Goal: Task Accomplishment & Management: Complete application form

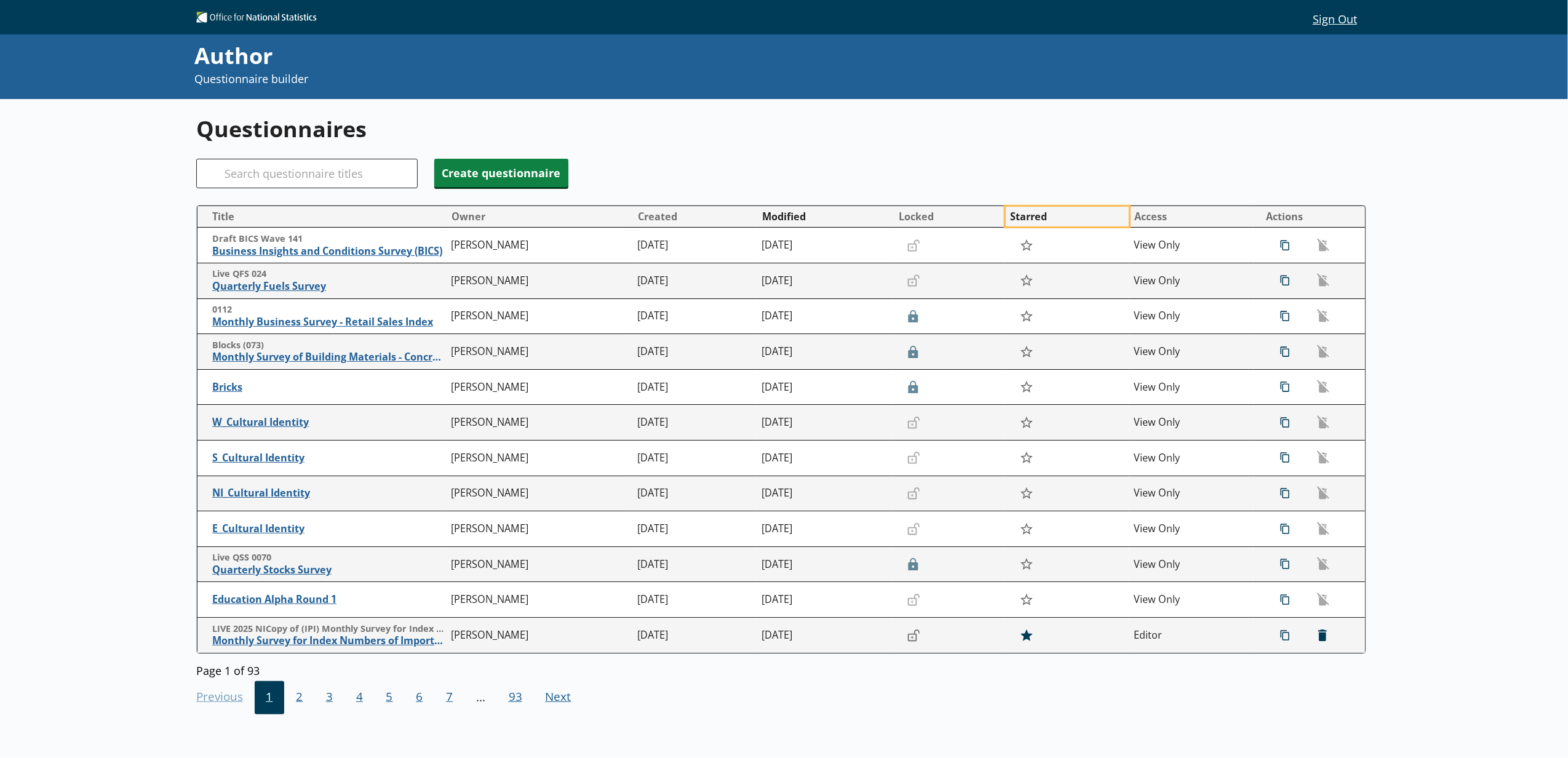
click at [1010, 219] on button "Starred" at bounding box center [1067, 217] width 123 height 20
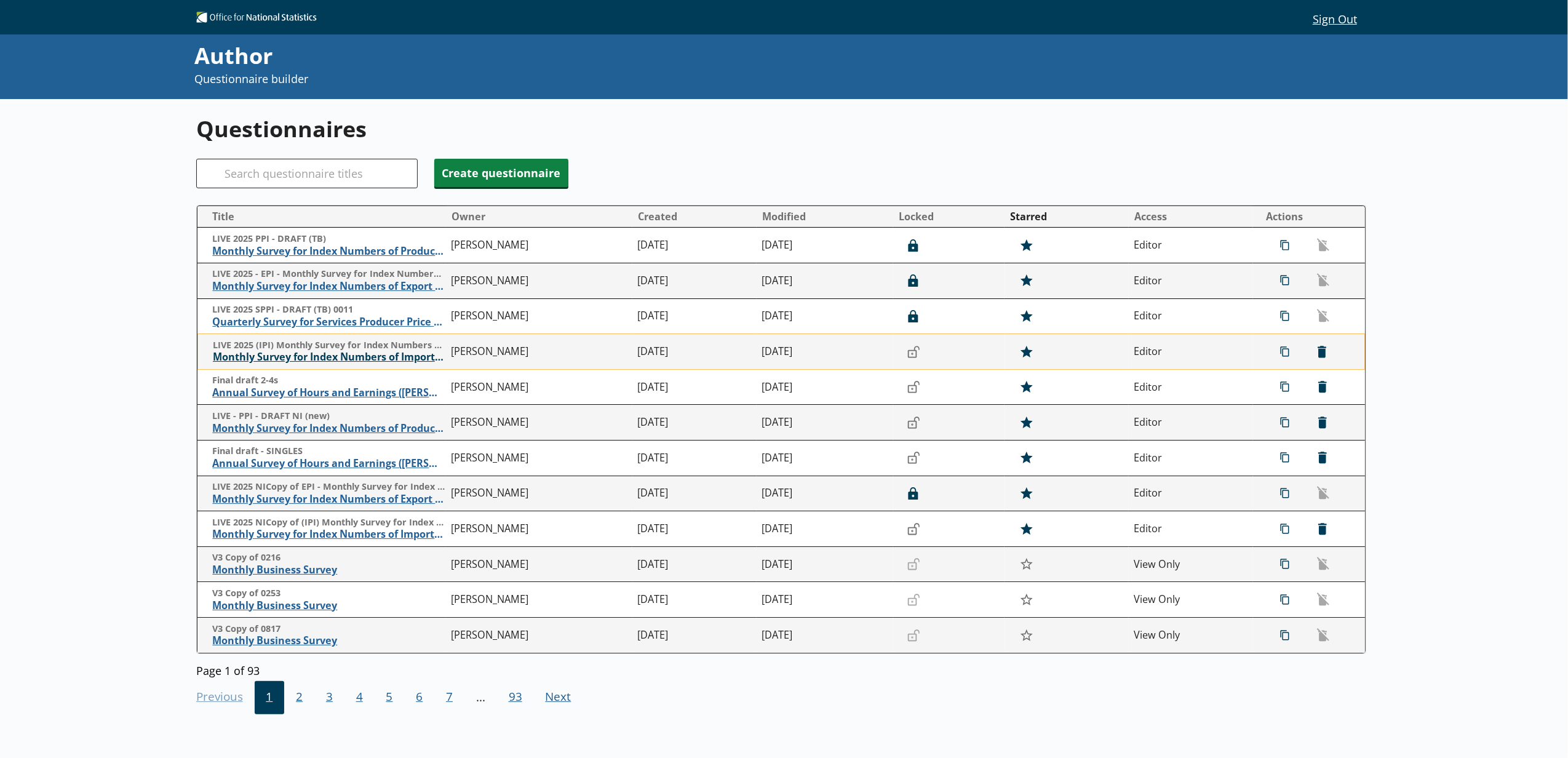
click at [314, 362] on span "Monthly Survey for Index Numbers of Import Prices - Price Quotation Return" at bounding box center [329, 357] width 233 height 13
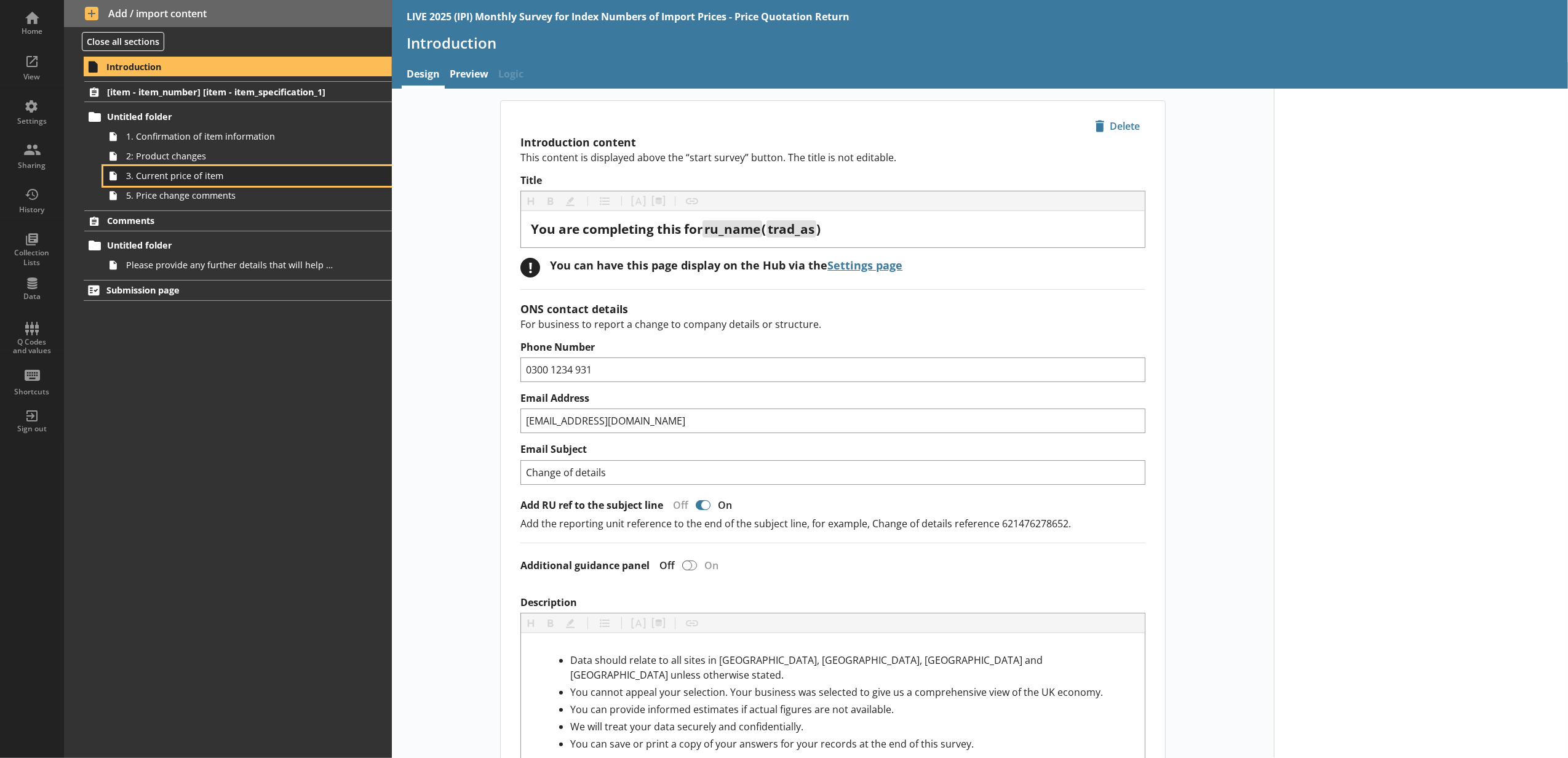
click at [239, 184] on link "3. Current price of item" at bounding box center [247, 176] width 288 height 20
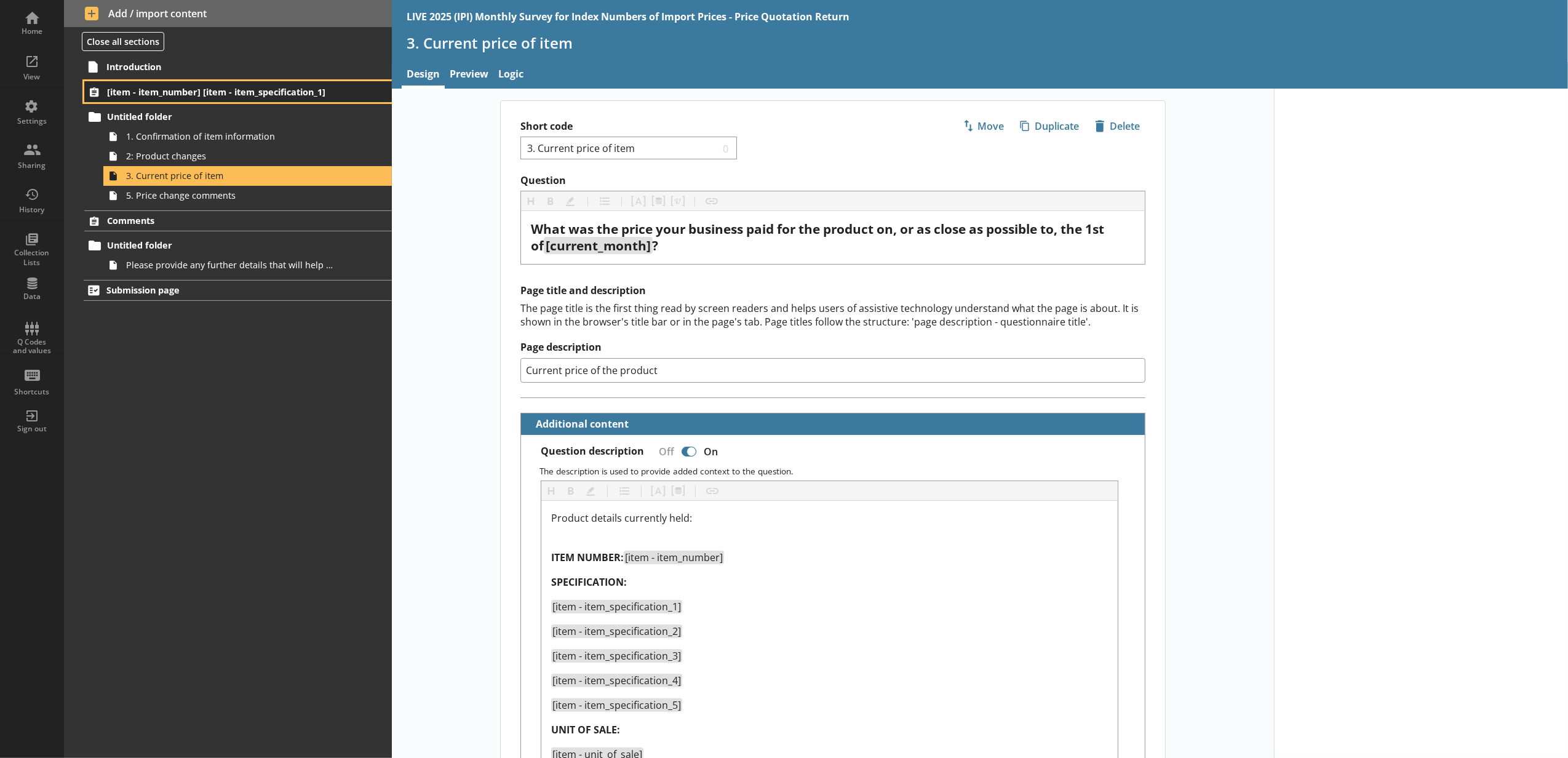
click at [189, 100] on link "[item - item_number] [item - item_specification_1]" at bounding box center [238, 91] width 307 height 21
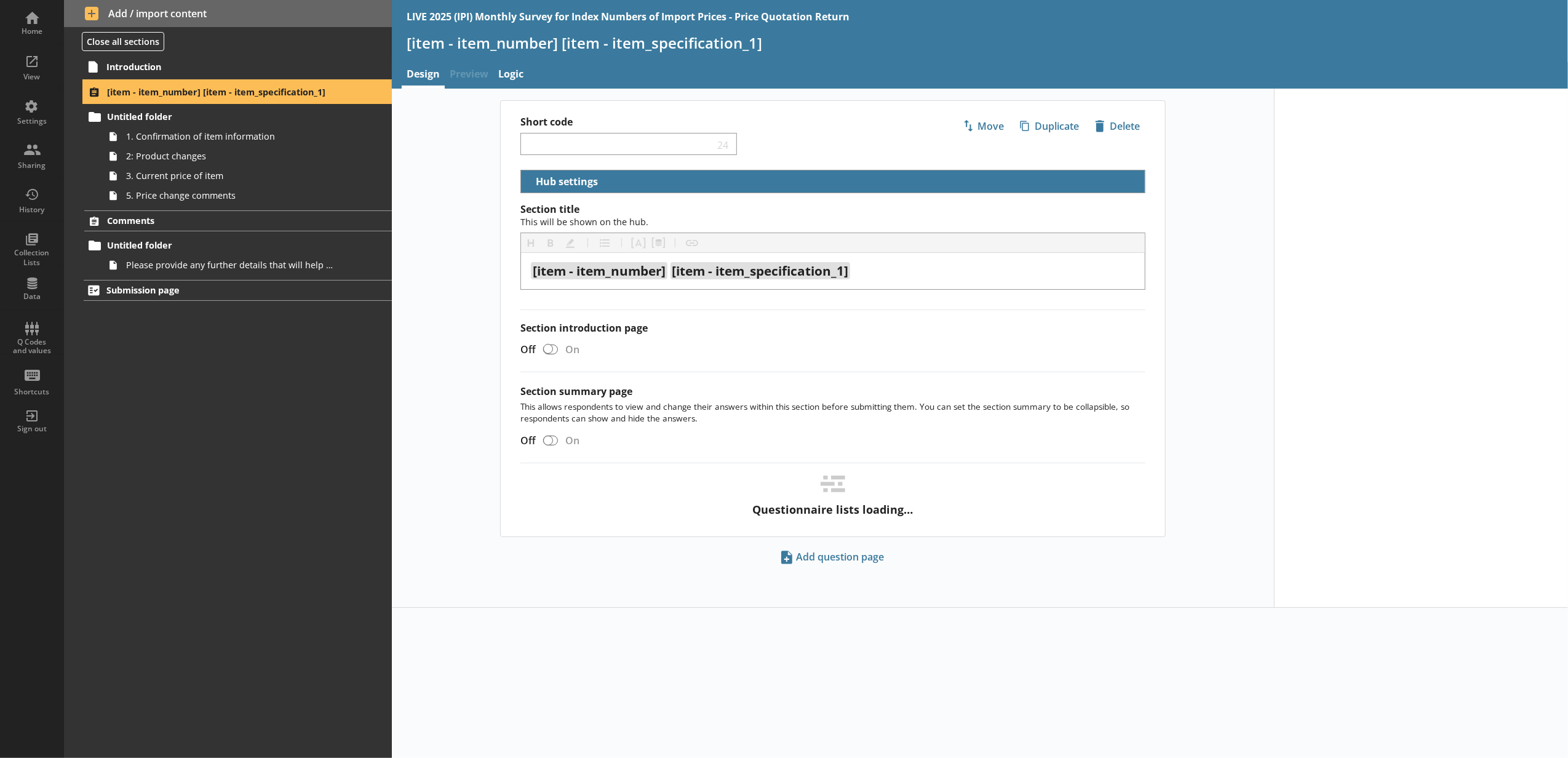
select select "18c8d37d-0af8-4842-925b-360f30585748"
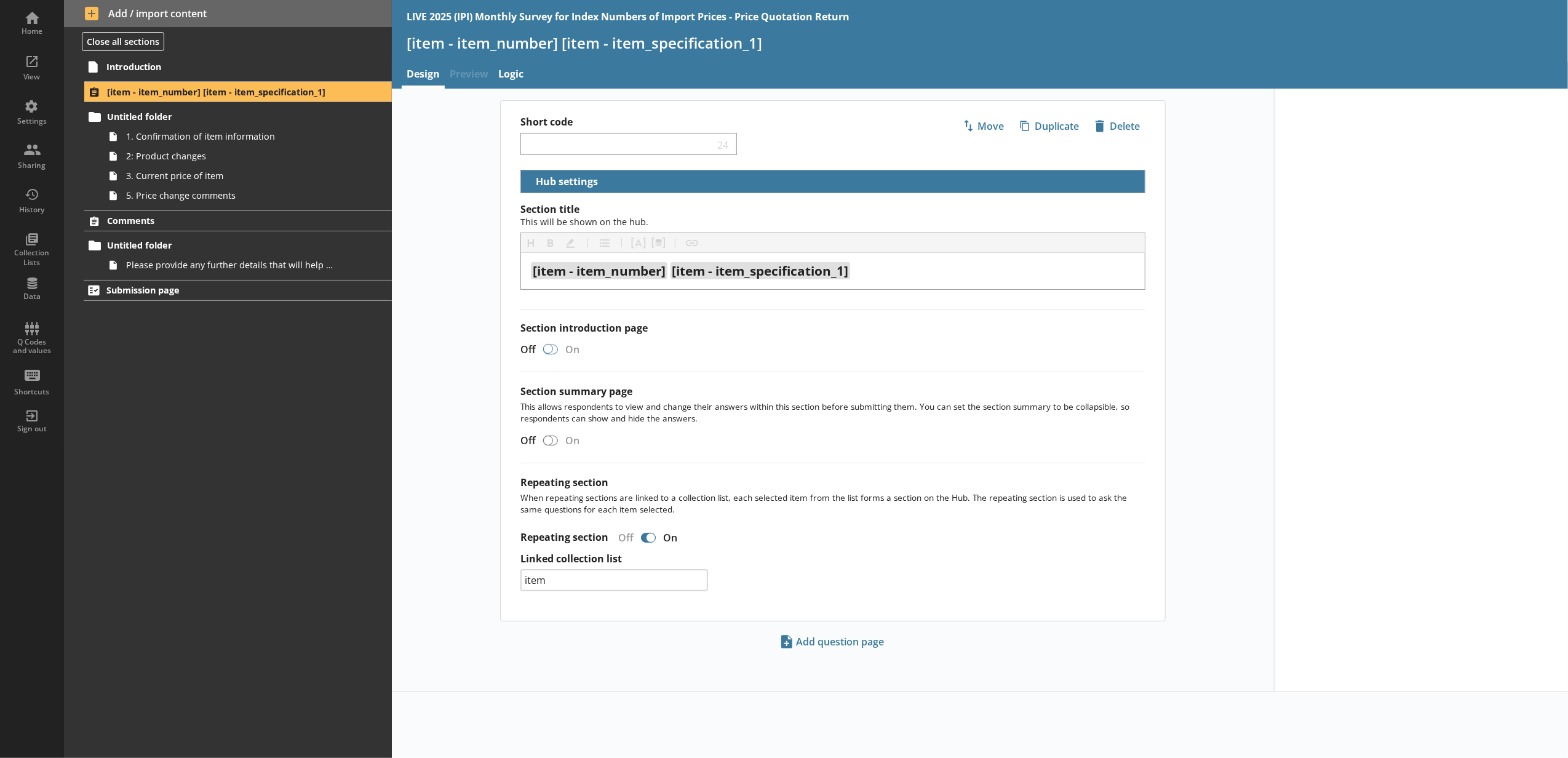
click at [543, 349] on div at bounding box center [548, 349] width 10 height 10
checkbox input "true"
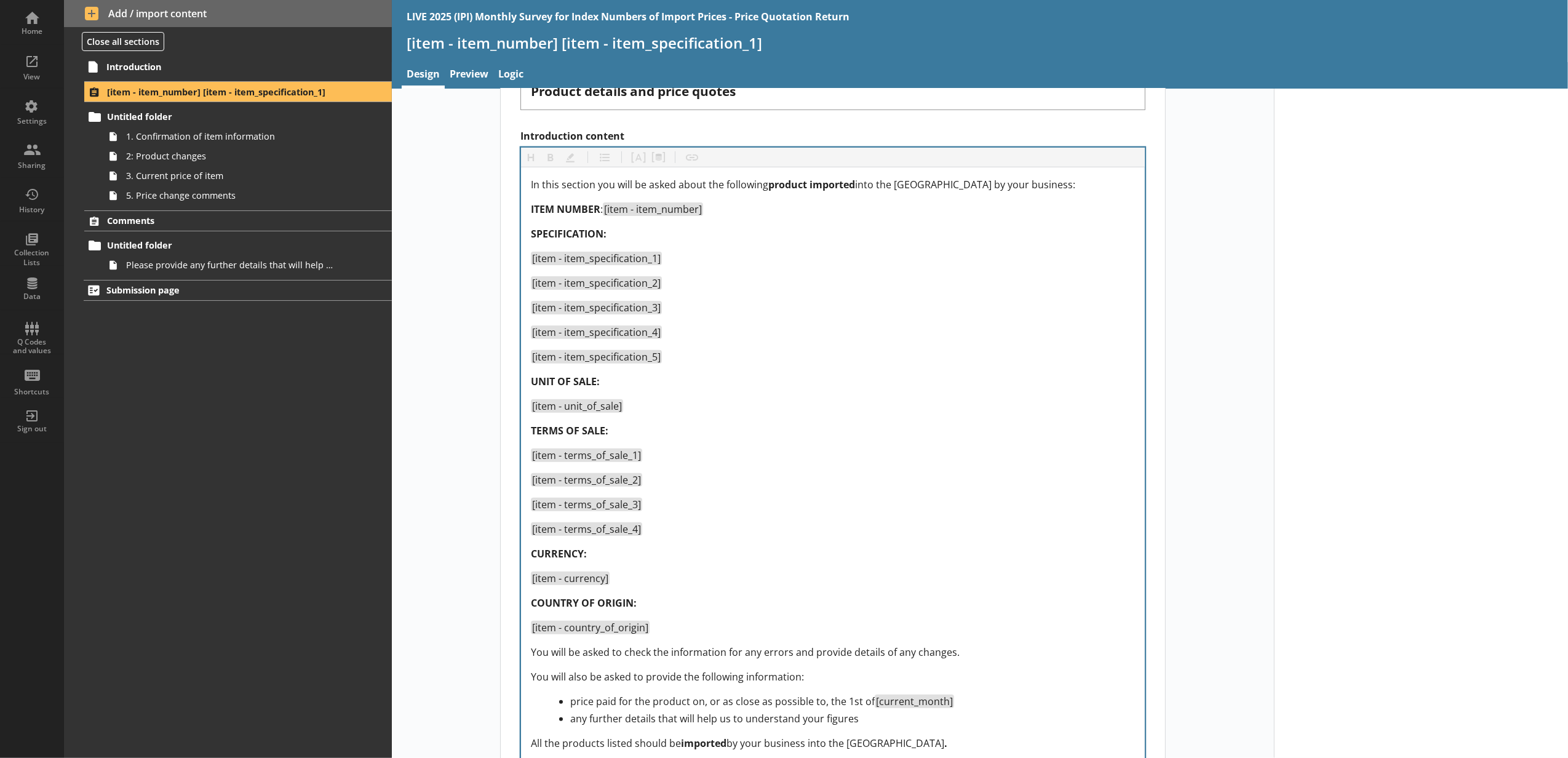
scroll to position [410, 0]
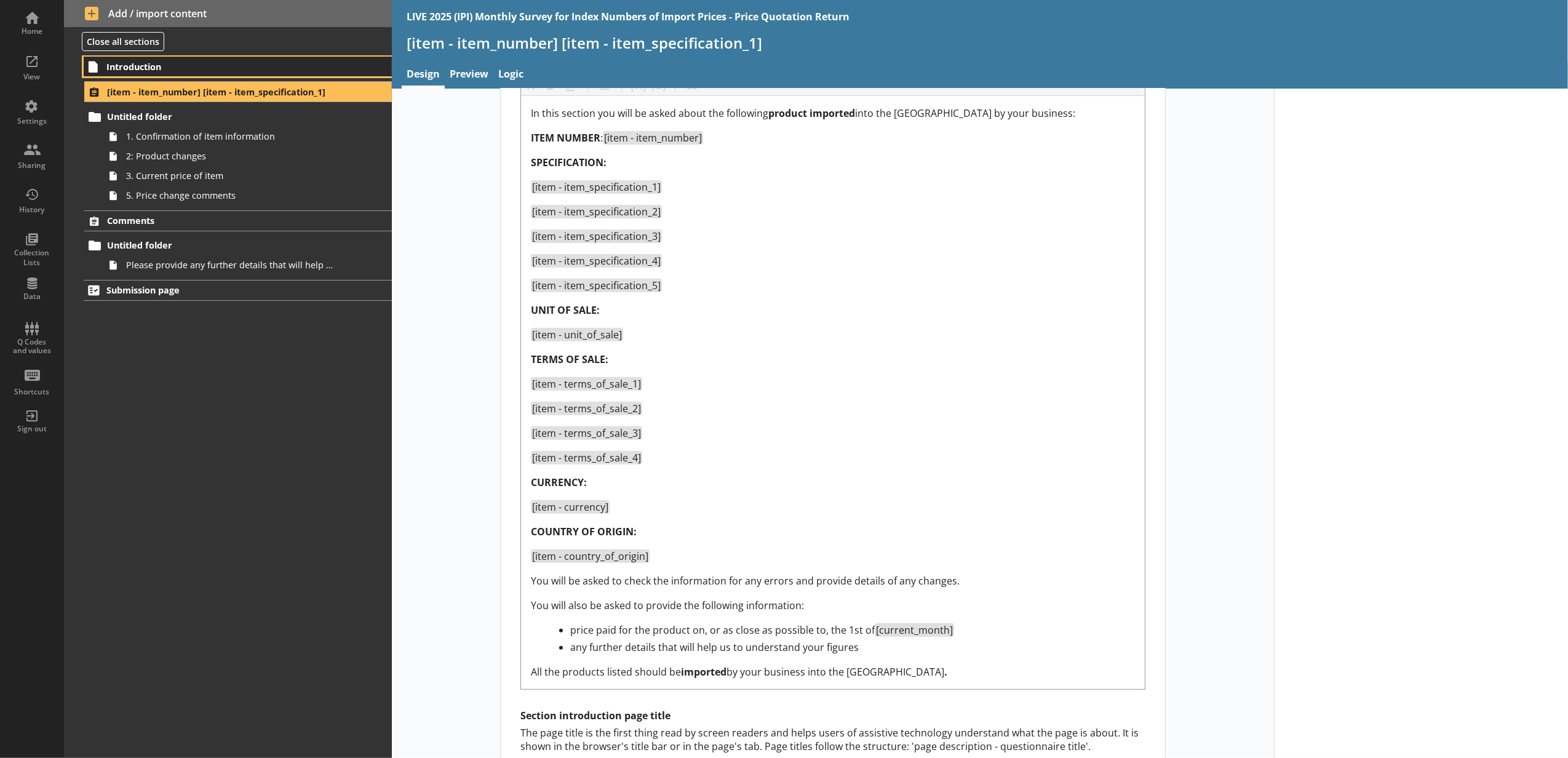
click at [222, 70] on span "Introduction" at bounding box center [219, 66] width 224 height 12
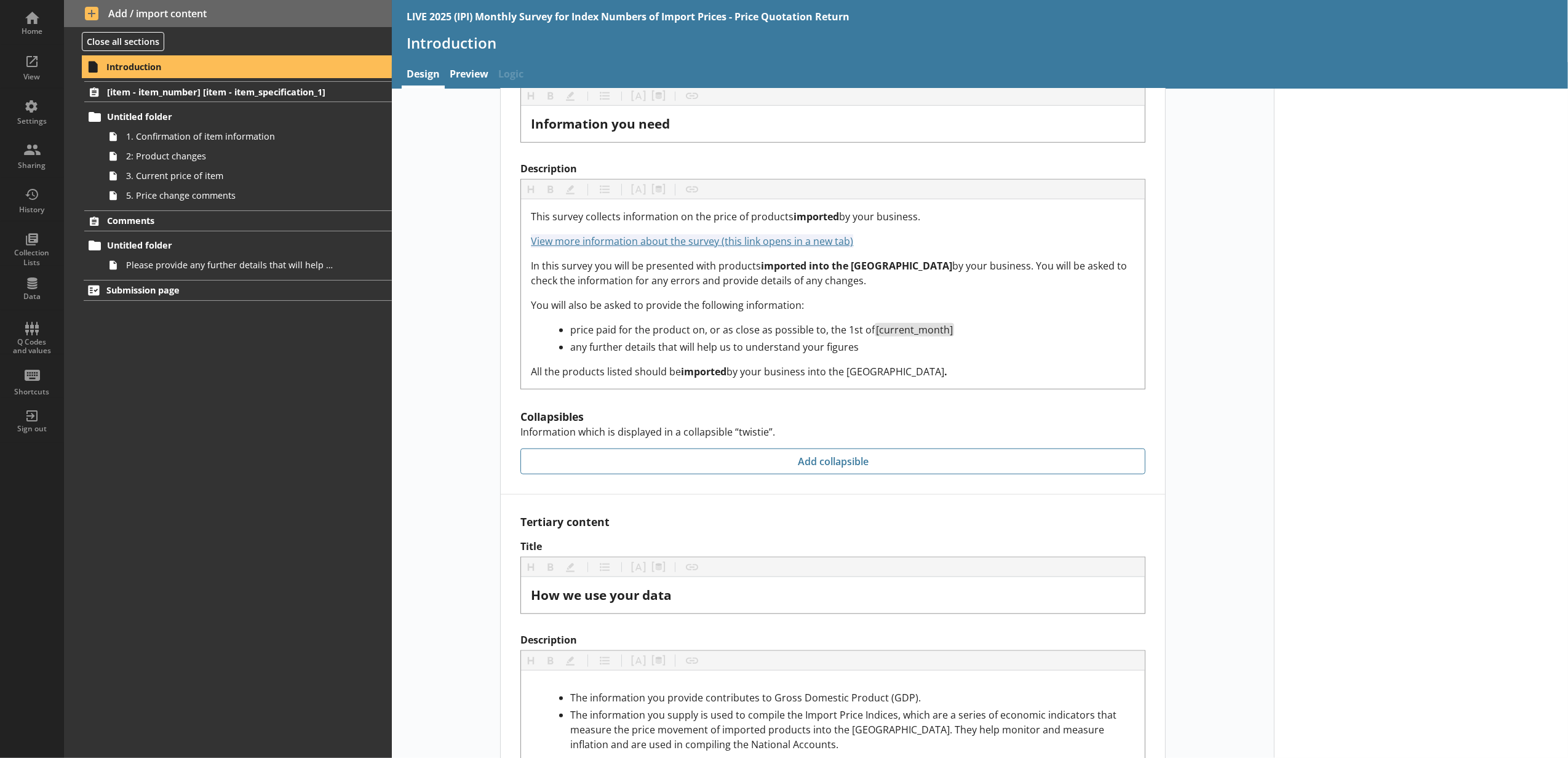
scroll to position [957, 0]
click at [39, 30] on div "Home" at bounding box center [32, 32] width 43 height 10
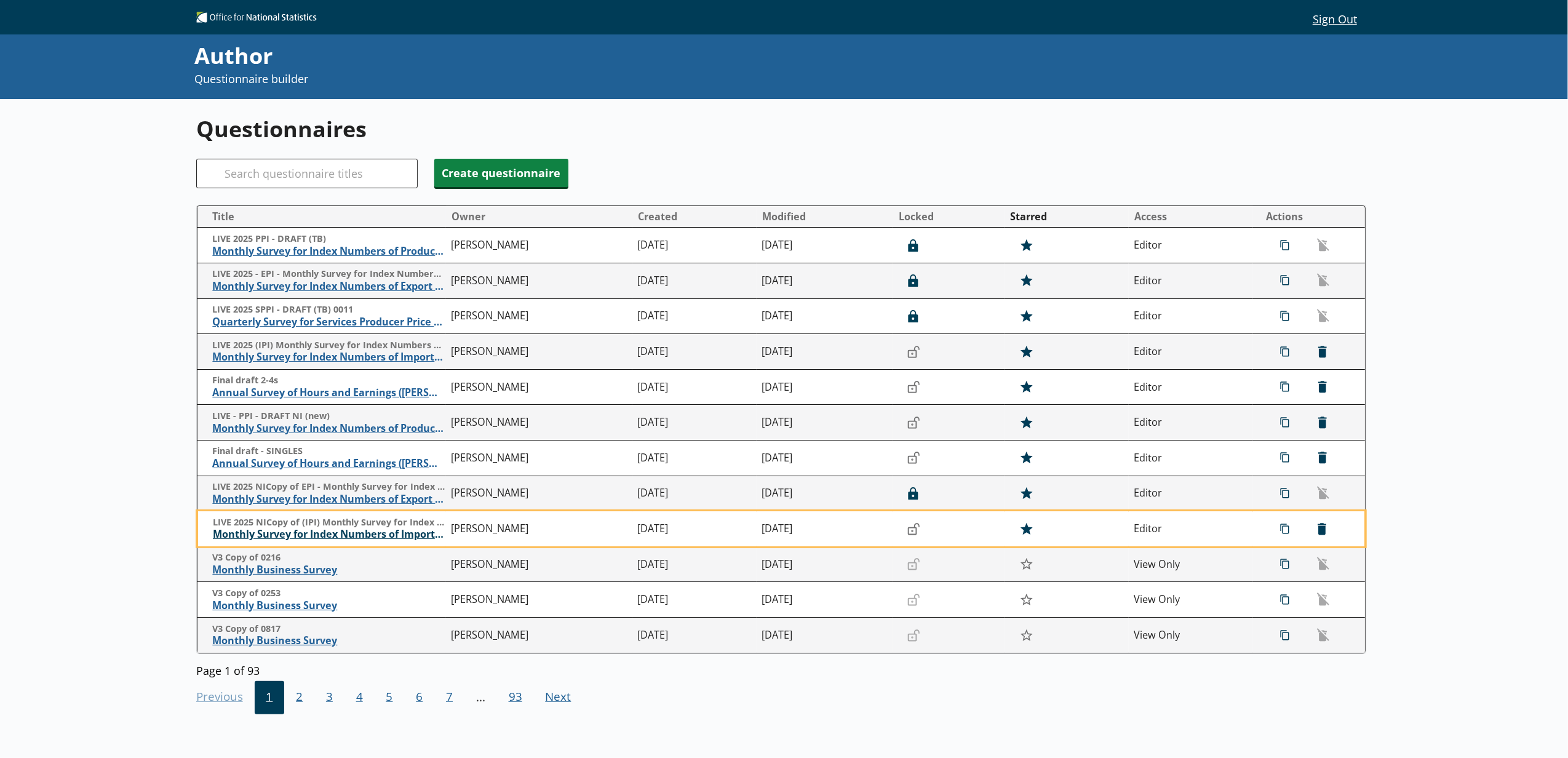
click at [287, 534] on span "Monthly Survey for Index Numbers of Import Prices - Price Quotation Return" at bounding box center [329, 534] width 233 height 13
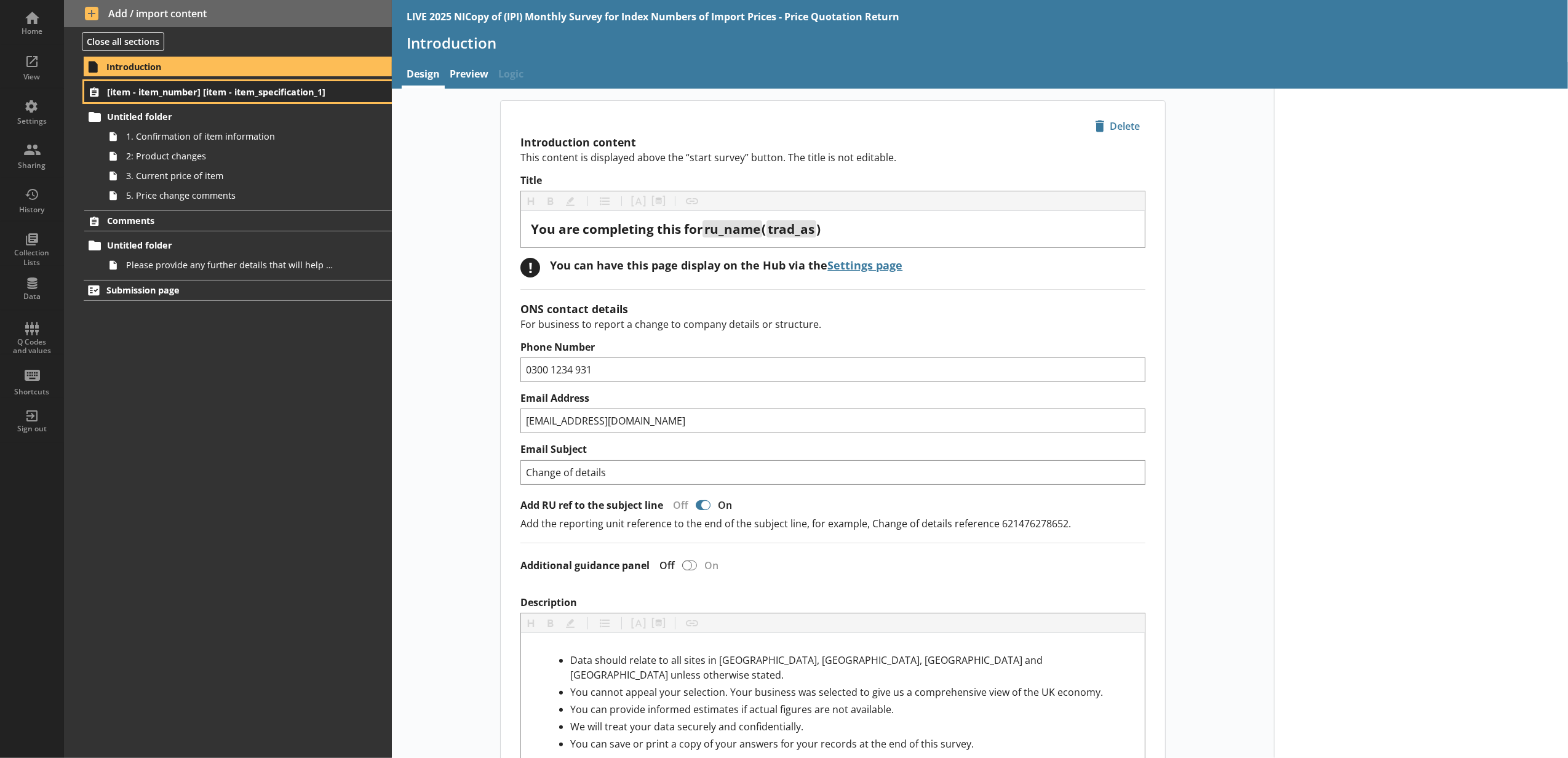
click at [229, 98] on span "[item - item_number] [item - item_specification_1]" at bounding box center [219, 92] width 224 height 12
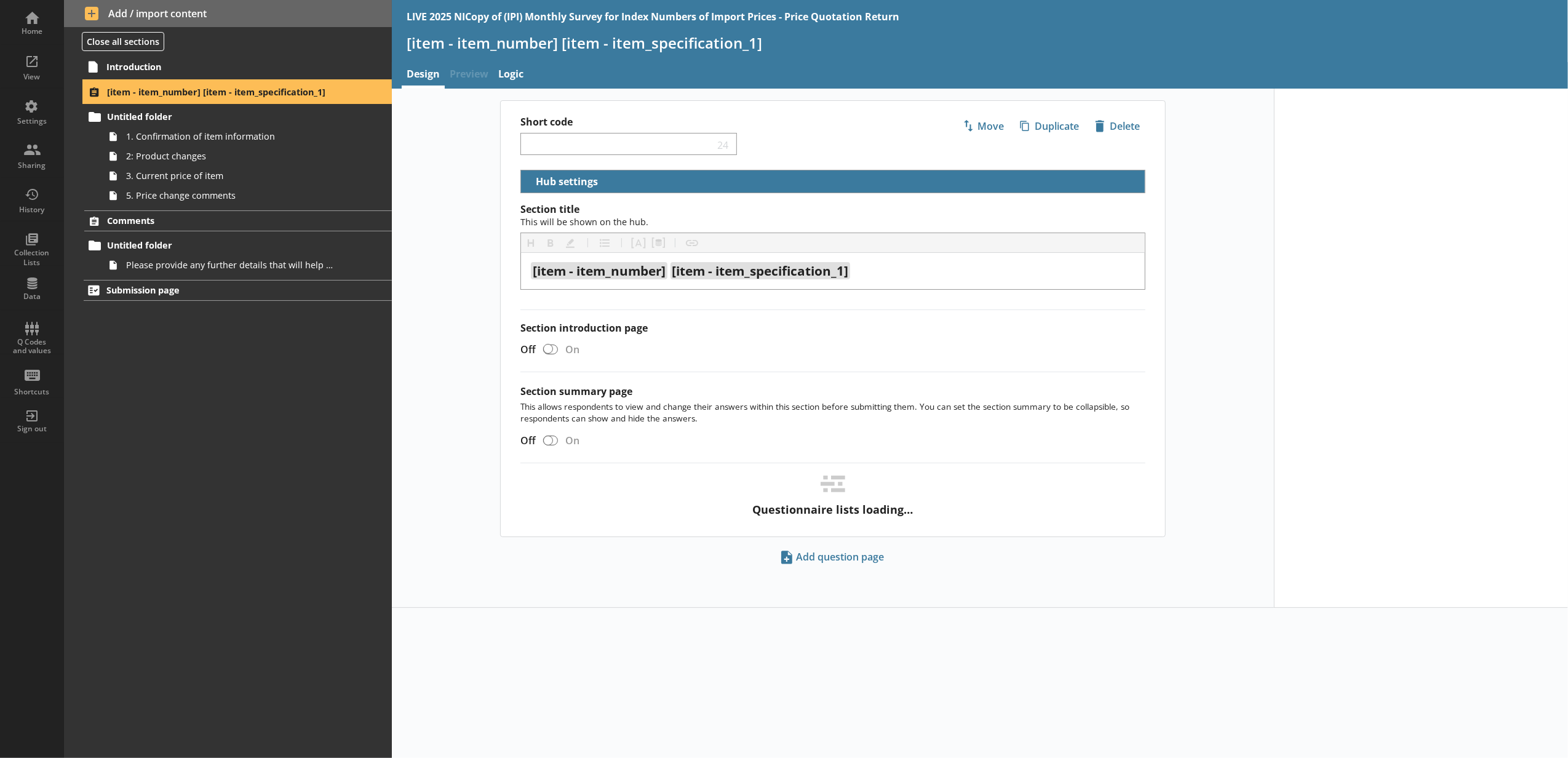
select select "18c8d37d-0af8-4842-925b-360f30585748"
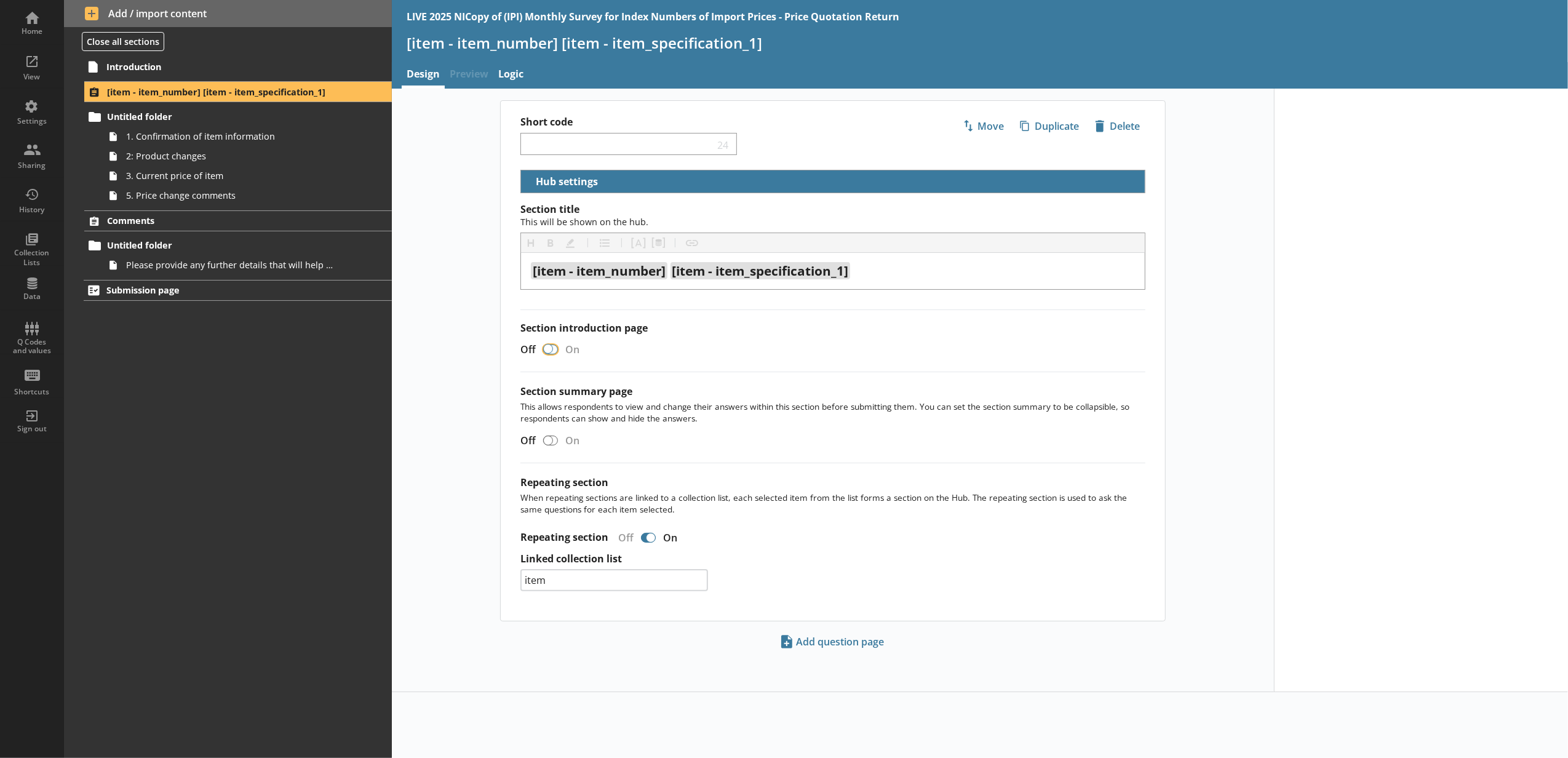
click at [552, 357] on input "Section introduction page" at bounding box center [551, 349] width 20 height 22
checkbox input "true"
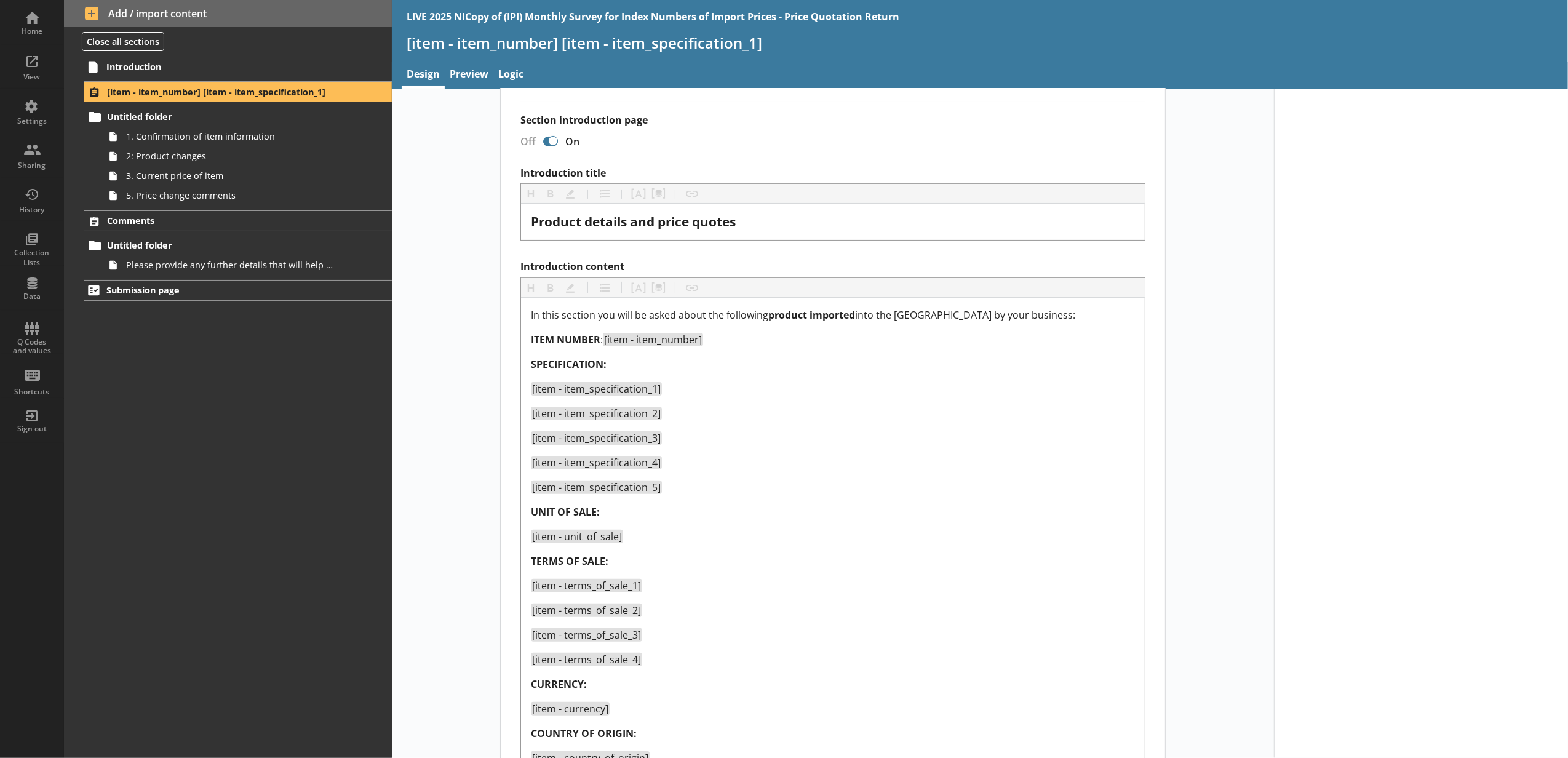
scroll to position [112, 0]
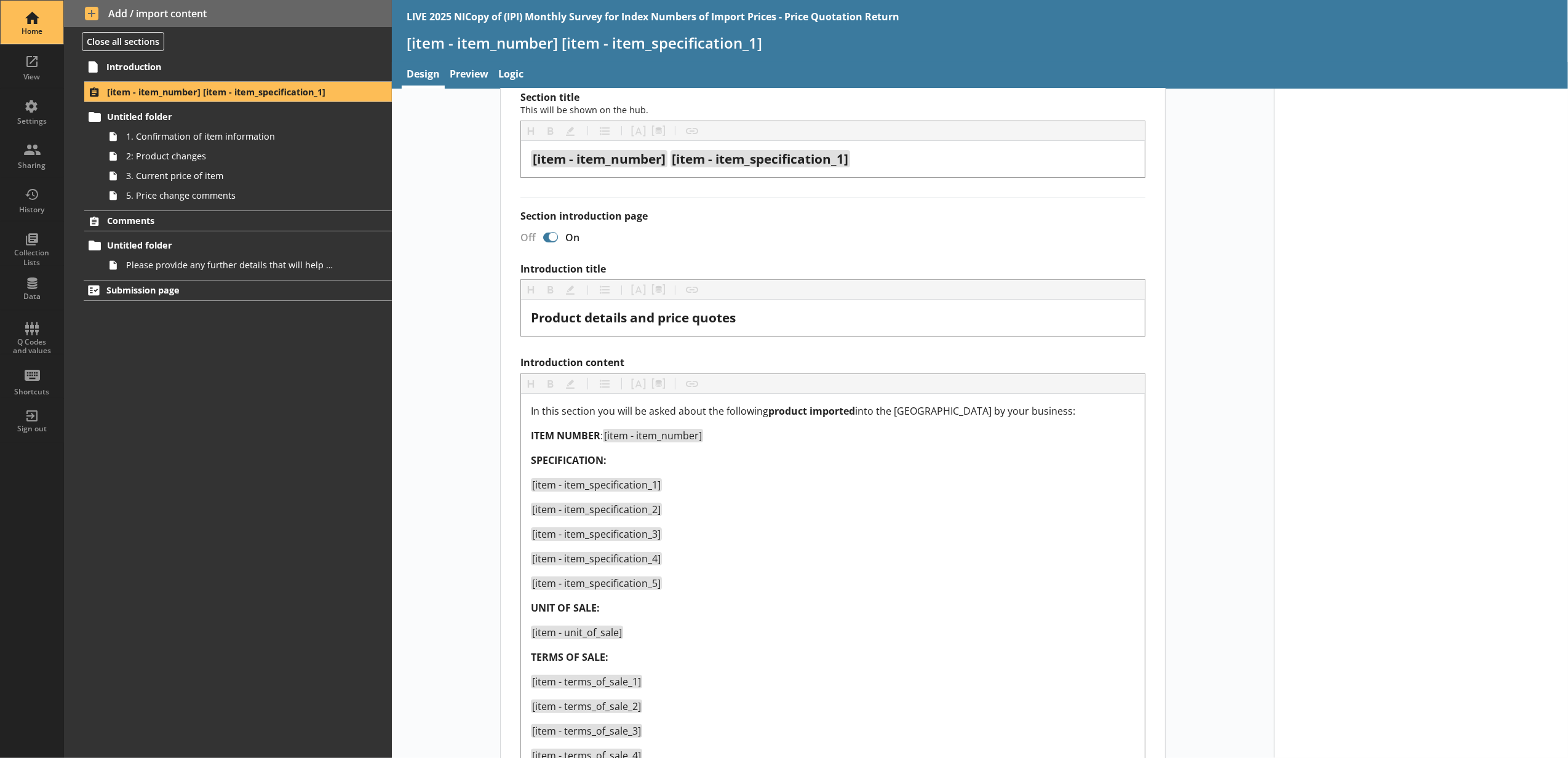
click at [27, 8] on div "Home" at bounding box center [32, 22] width 43 height 43
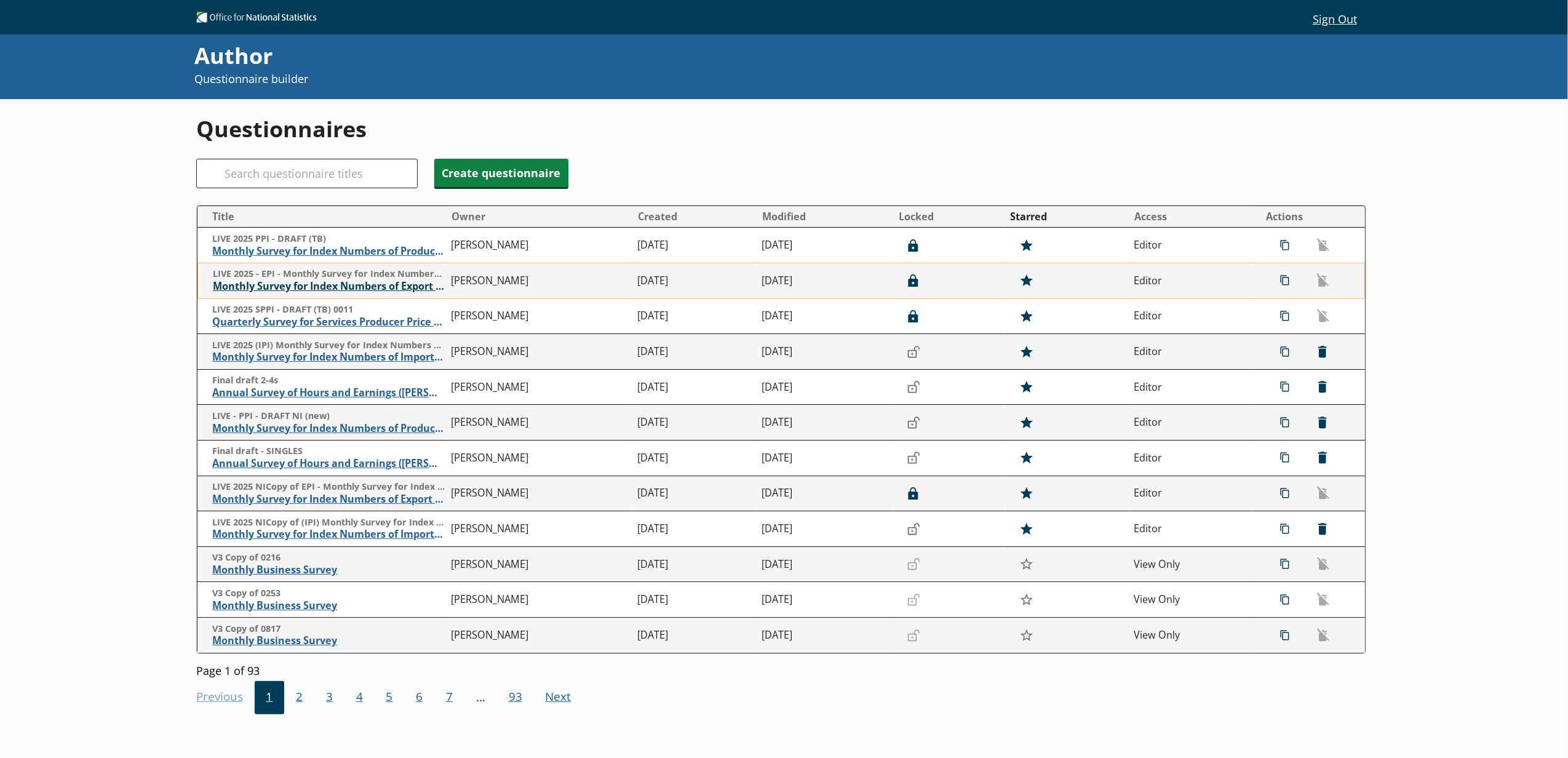
click at [276, 287] on span "Monthly Survey for Index Numbers of Export Prices - Price Quotation Return" at bounding box center [329, 287] width 233 height 13
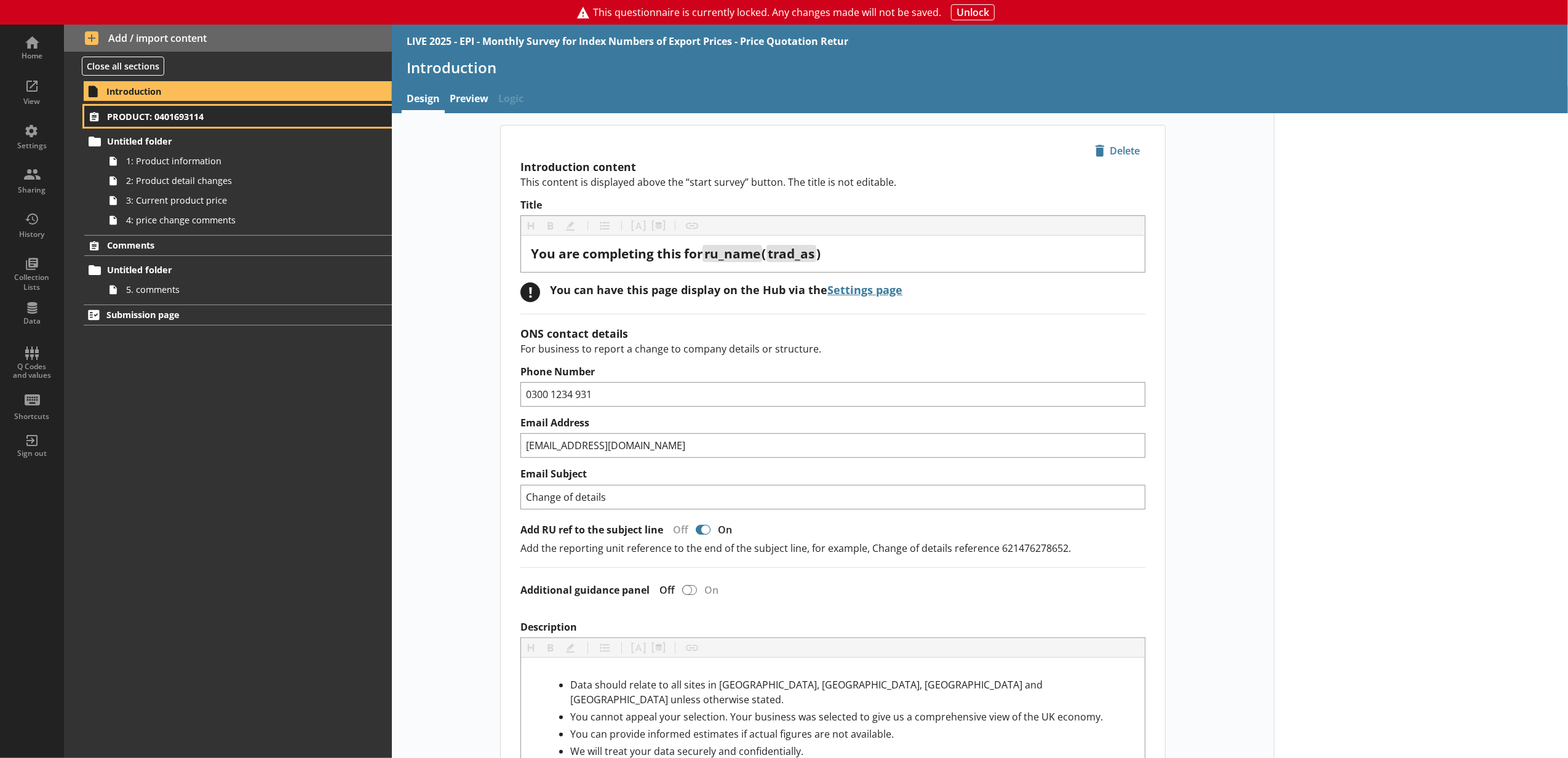
click at [184, 121] on span "PRODUCT: 0401693114" at bounding box center [219, 116] width 224 height 12
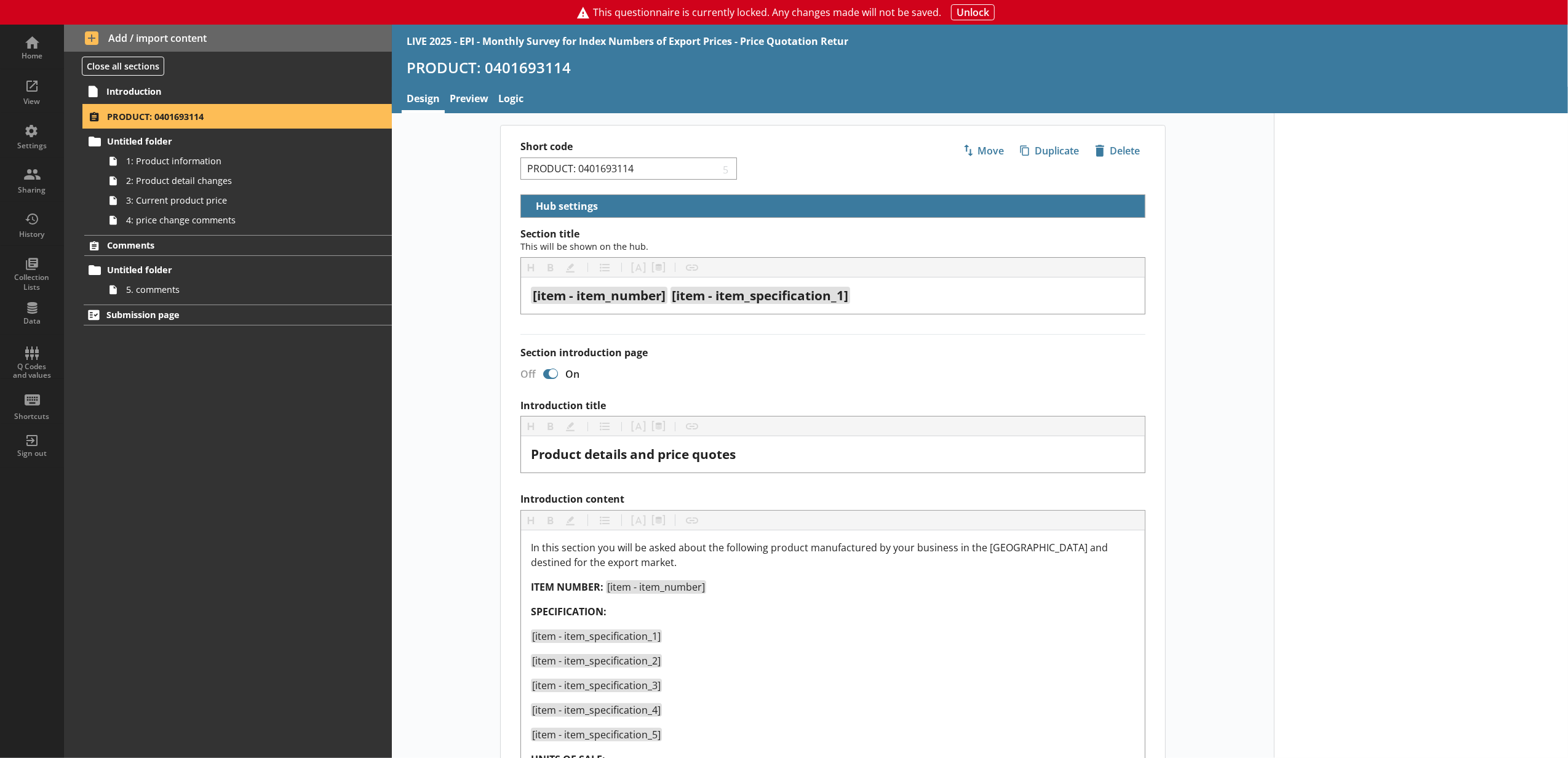
select select "5d514584-2e6d-4149-86df-4889fd375b9d"
click at [25, 62] on div "Home" at bounding box center [32, 47] width 43 height 43
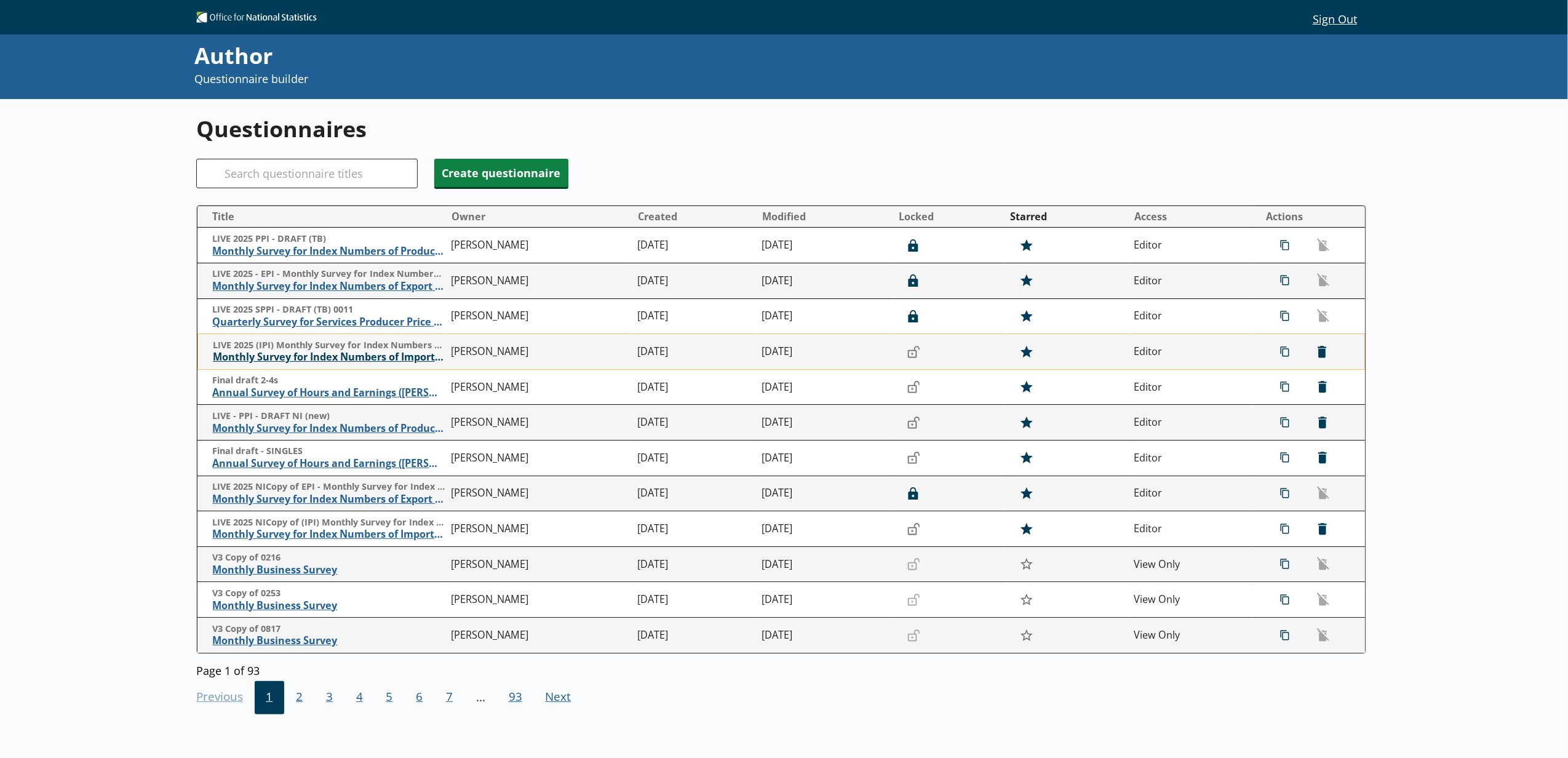
click at [325, 363] on span "Monthly Survey for Index Numbers of Import Prices - Price Quotation Return" at bounding box center [329, 357] width 233 height 13
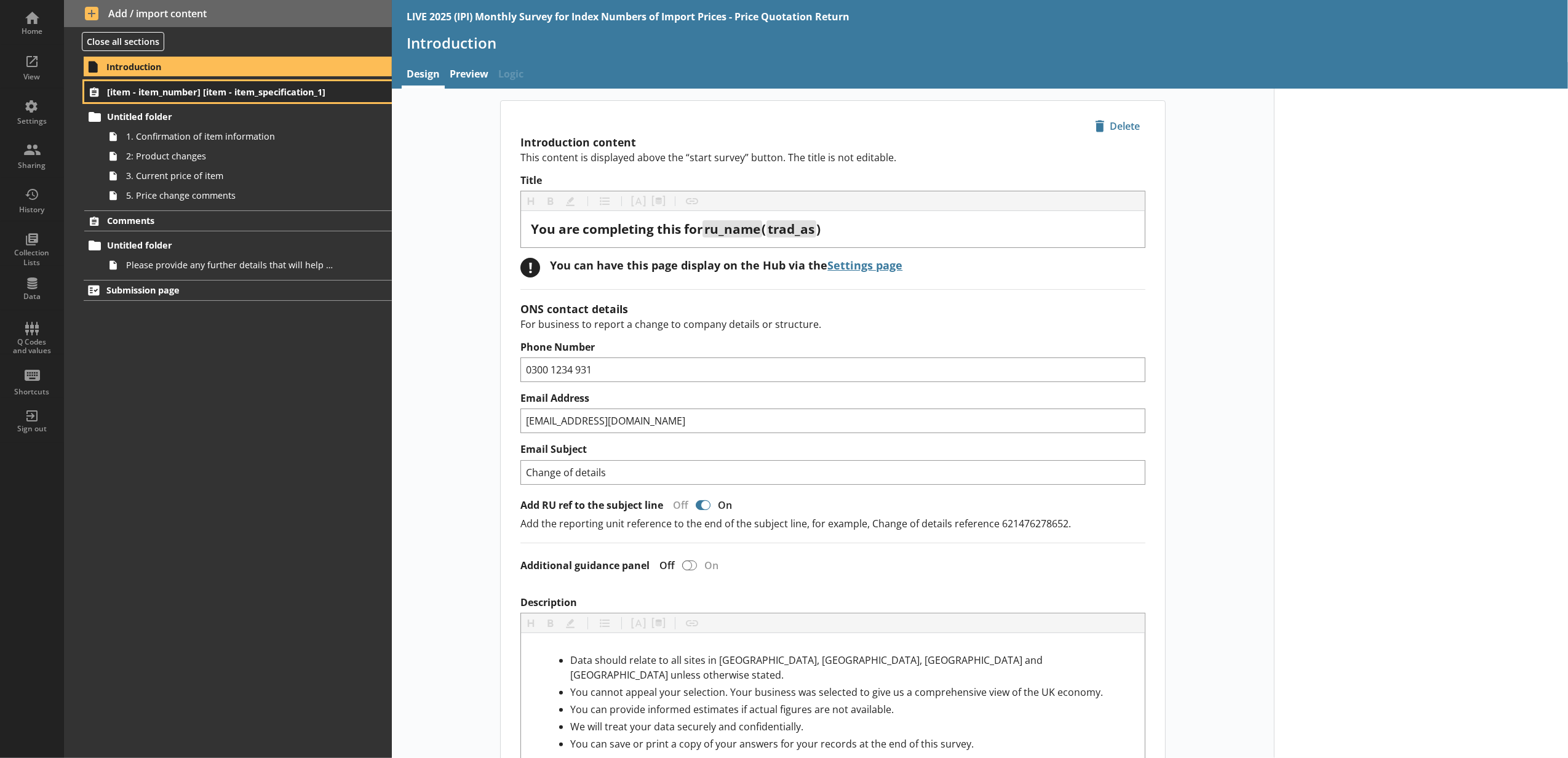
click at [203, 101] on link "[item - item_number] [item - item_specification_1]" at bounding box center [238, 91] width 307 height 21
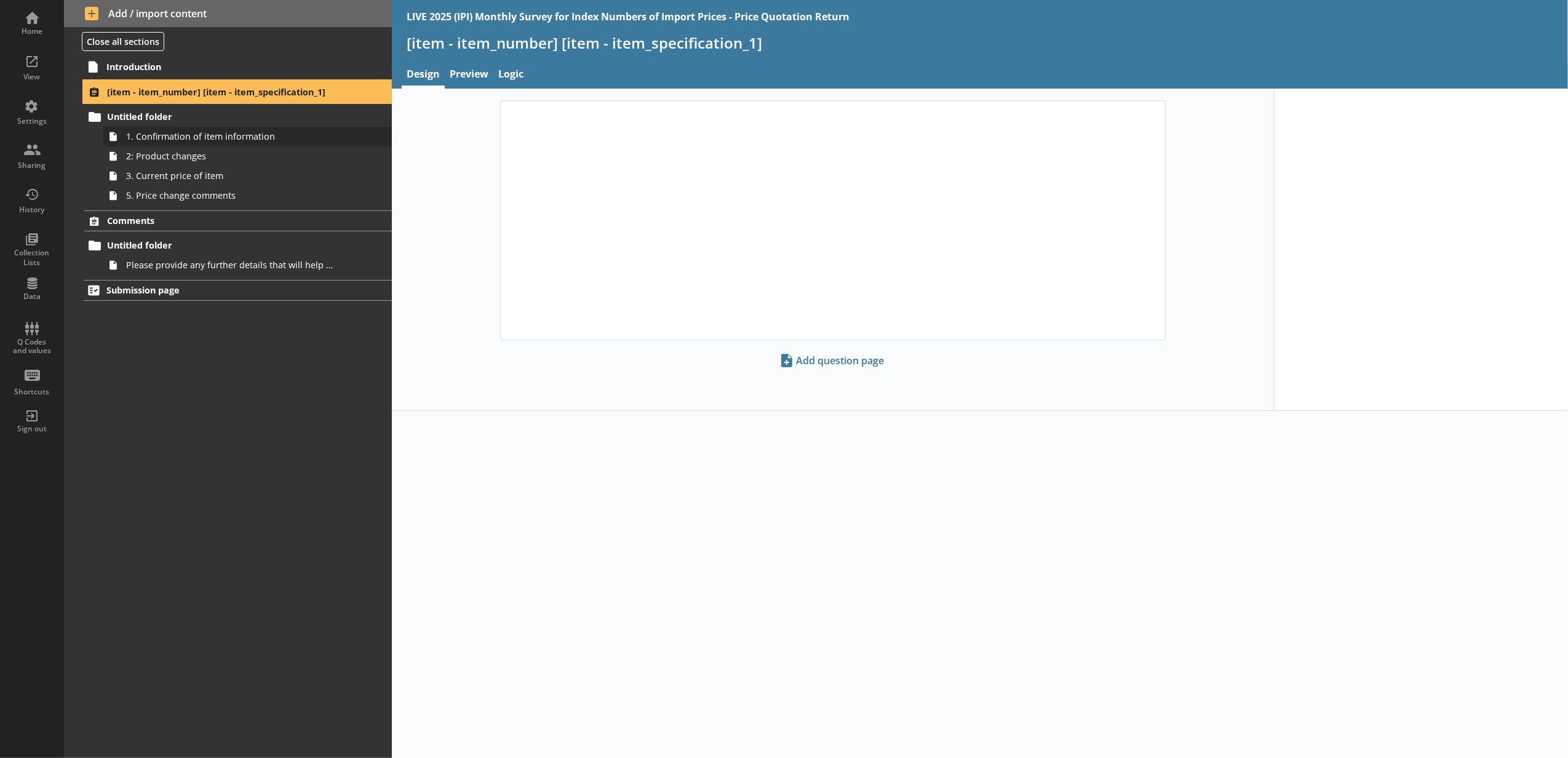
select select "18c8d37d-0af8-4842-925b-360f30585748"
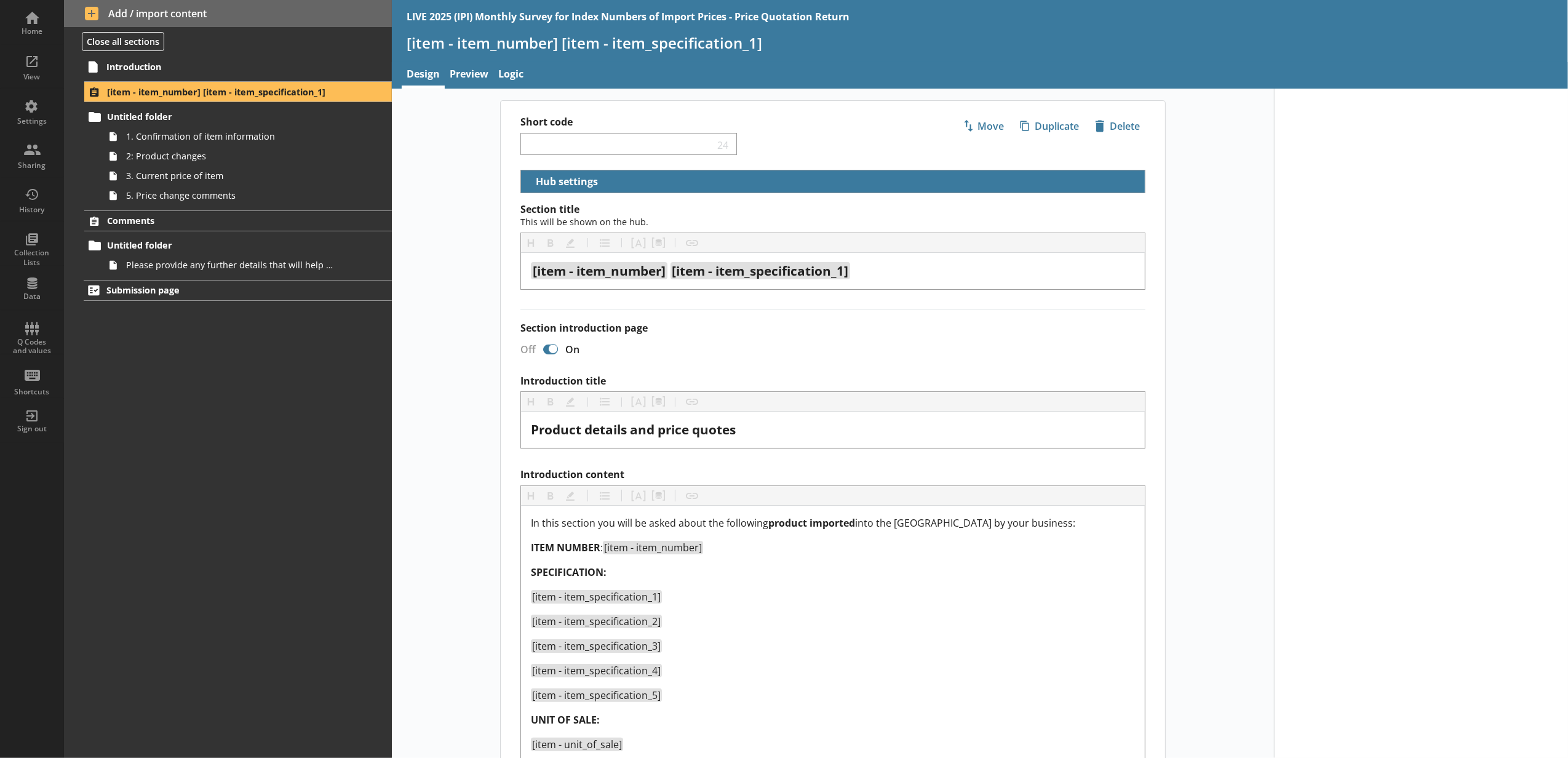
click at [47, 22] on div "Home" at bounding box center [32, 22] width 43 height 43
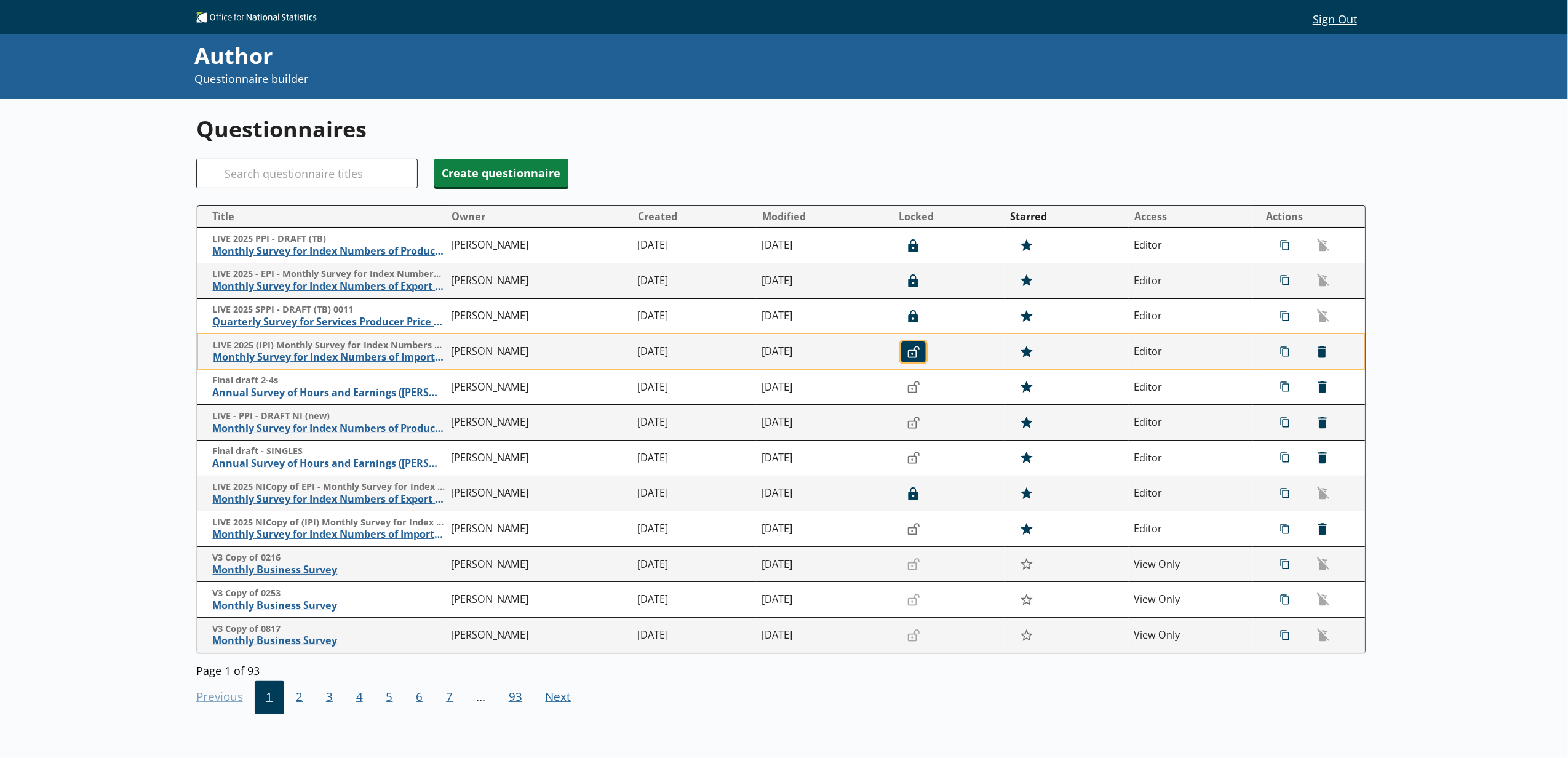
click at [918, 362] on button "Unlocked" at bounding box center [914, 352] width 25 height 21
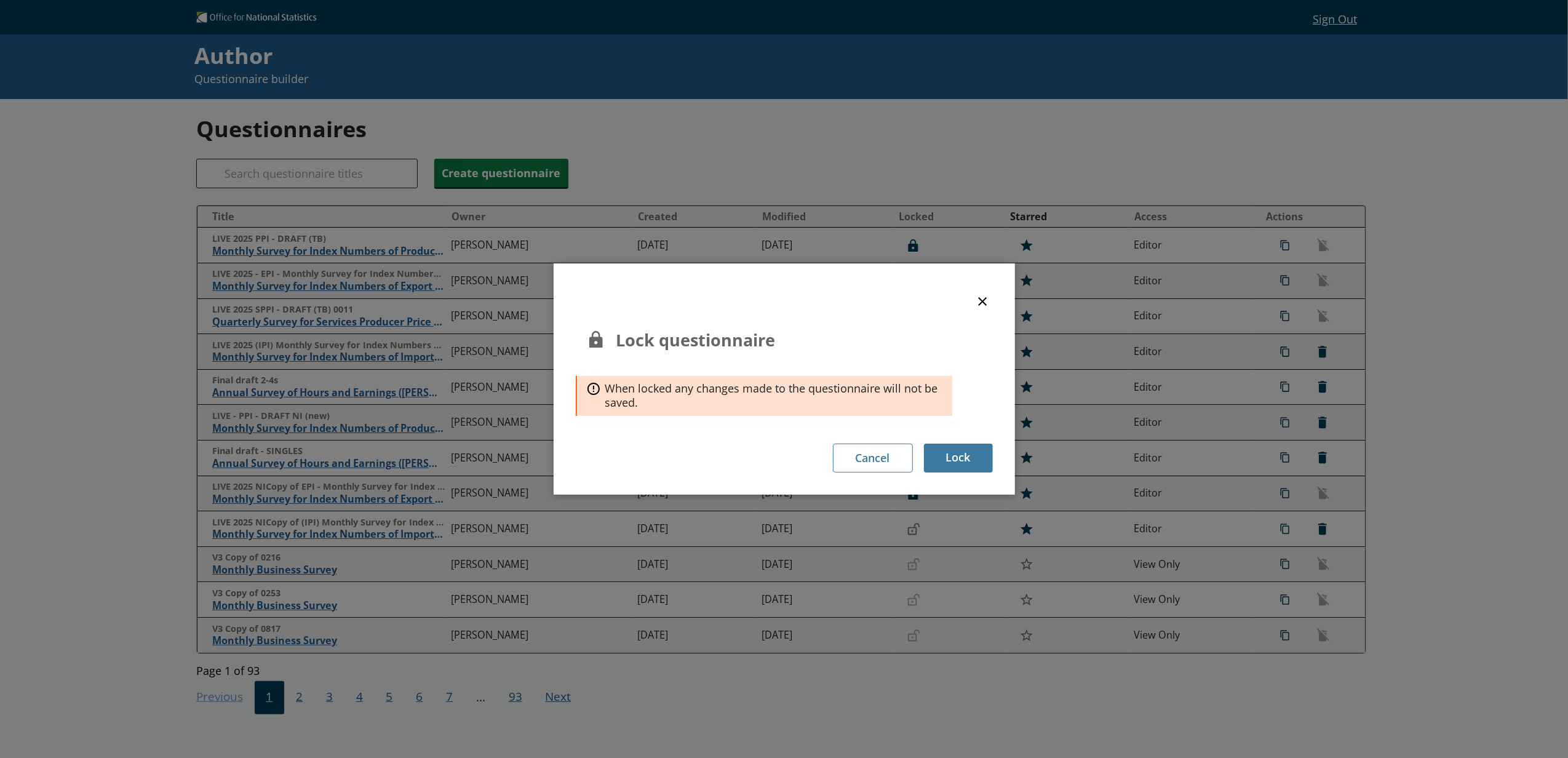
click at [983, 302] on button "×" at bounding box center [982, 300] width 18 height 27
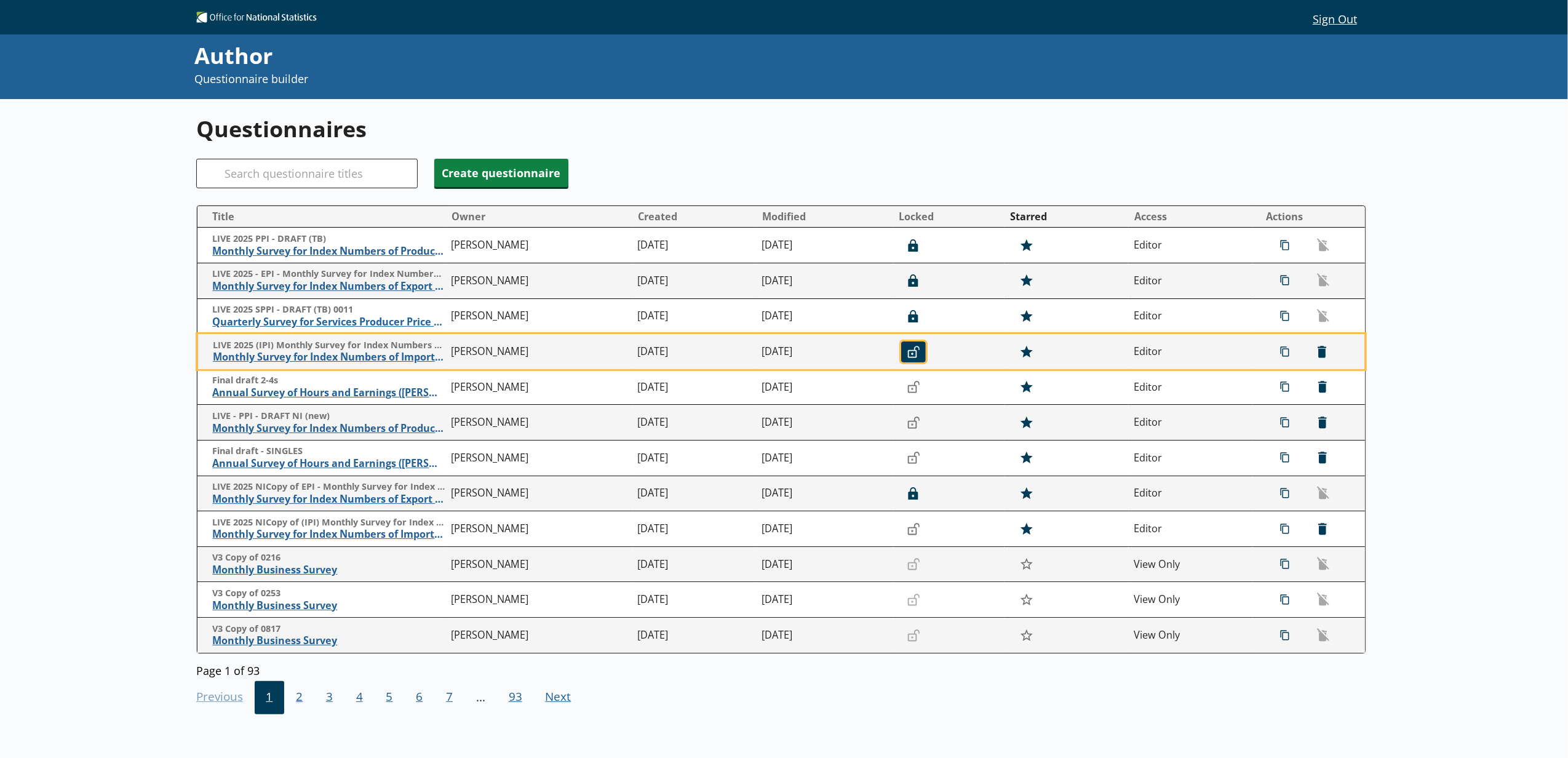
click at [902, 345] on button "Unlocked" at bounding box center [914, 352] width 25 height 21
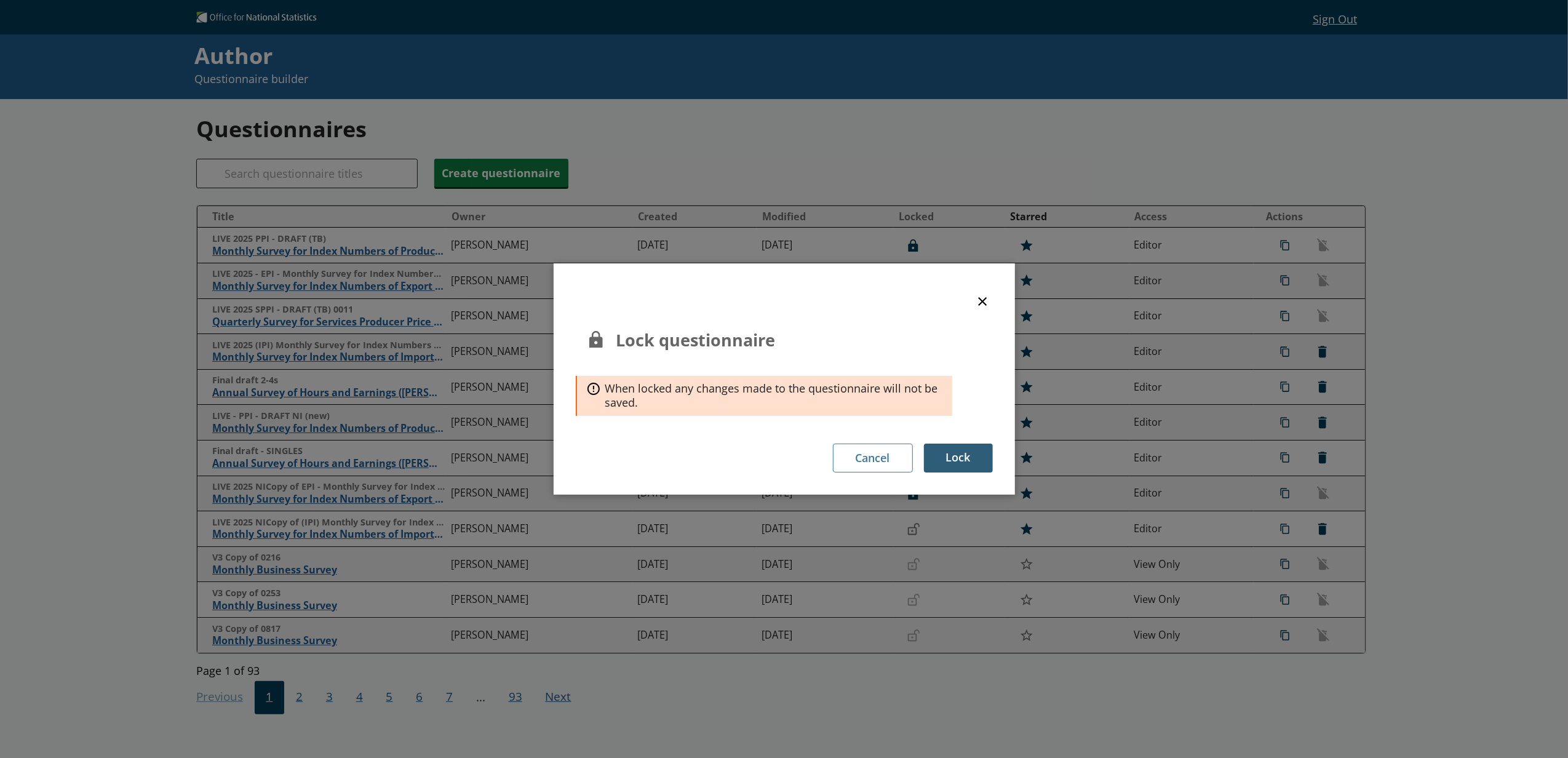
click at [953, 458] on button "Lock" at bounding box center [958, 458] width 69 height 29
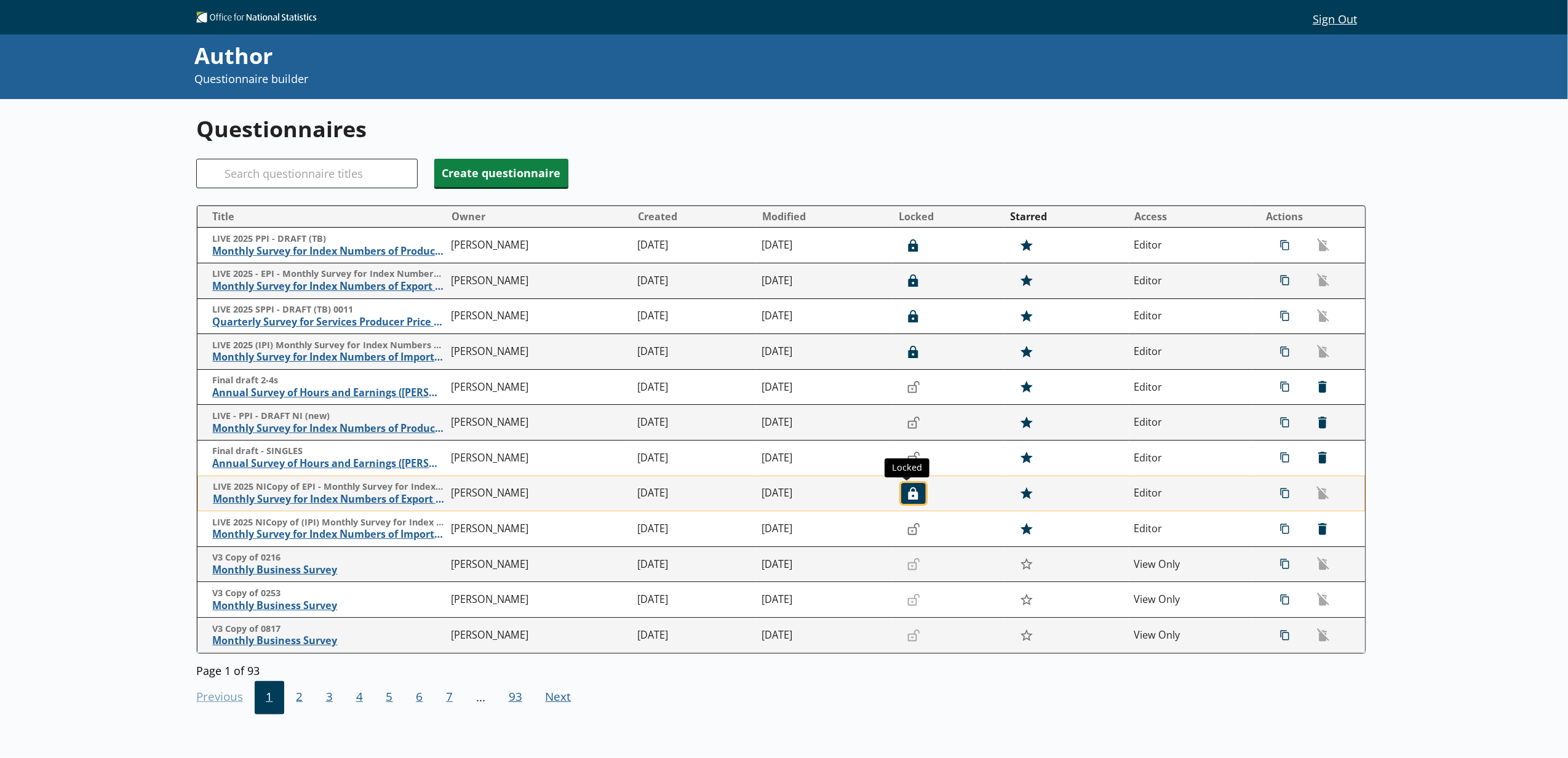
click at [908, 500] on icon "button" at bounding box center [913, 494] width 10 height 13
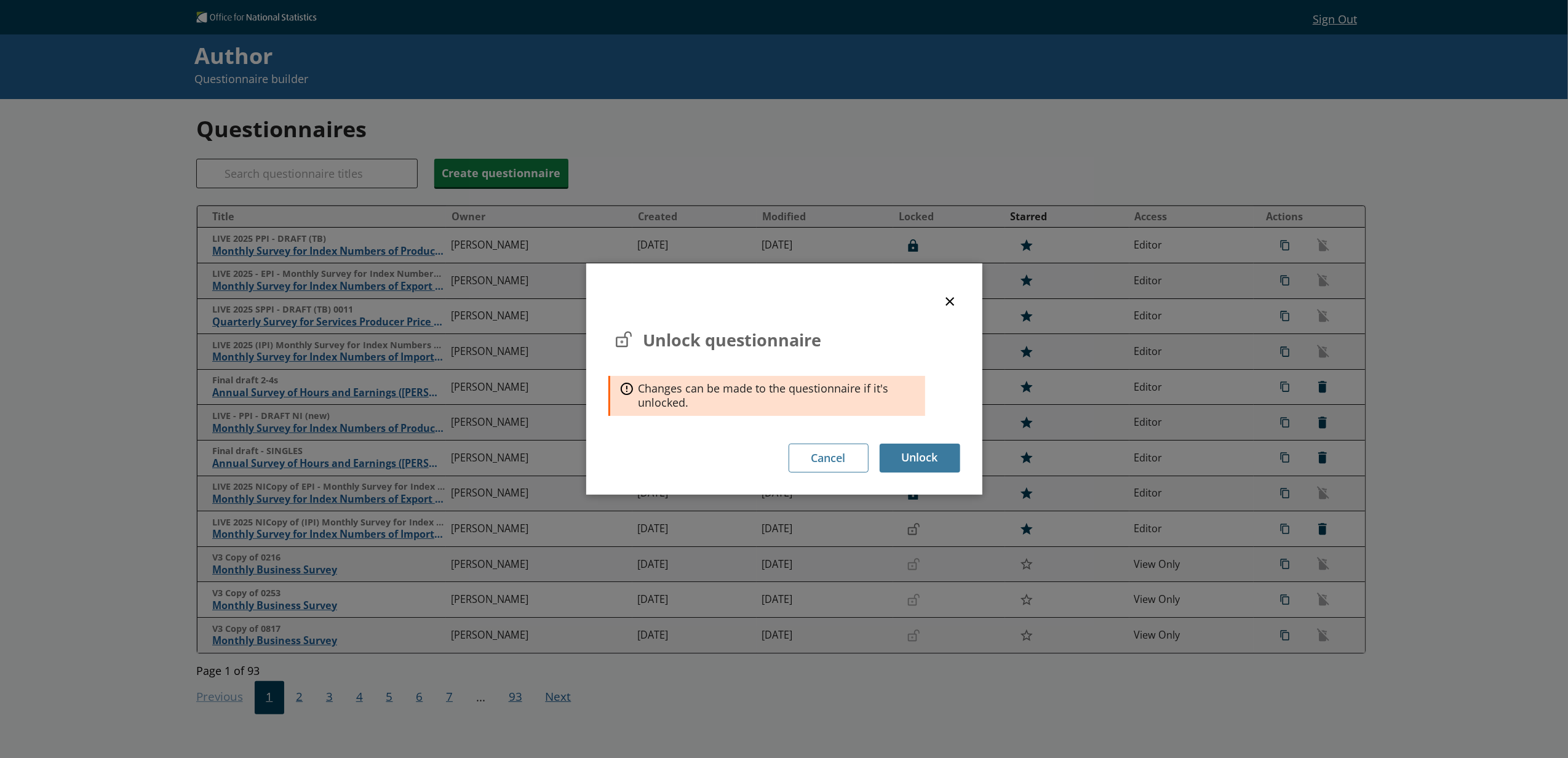
click at [956, 300] on button "×" at bounding box center [950, 300] width 18 height 27
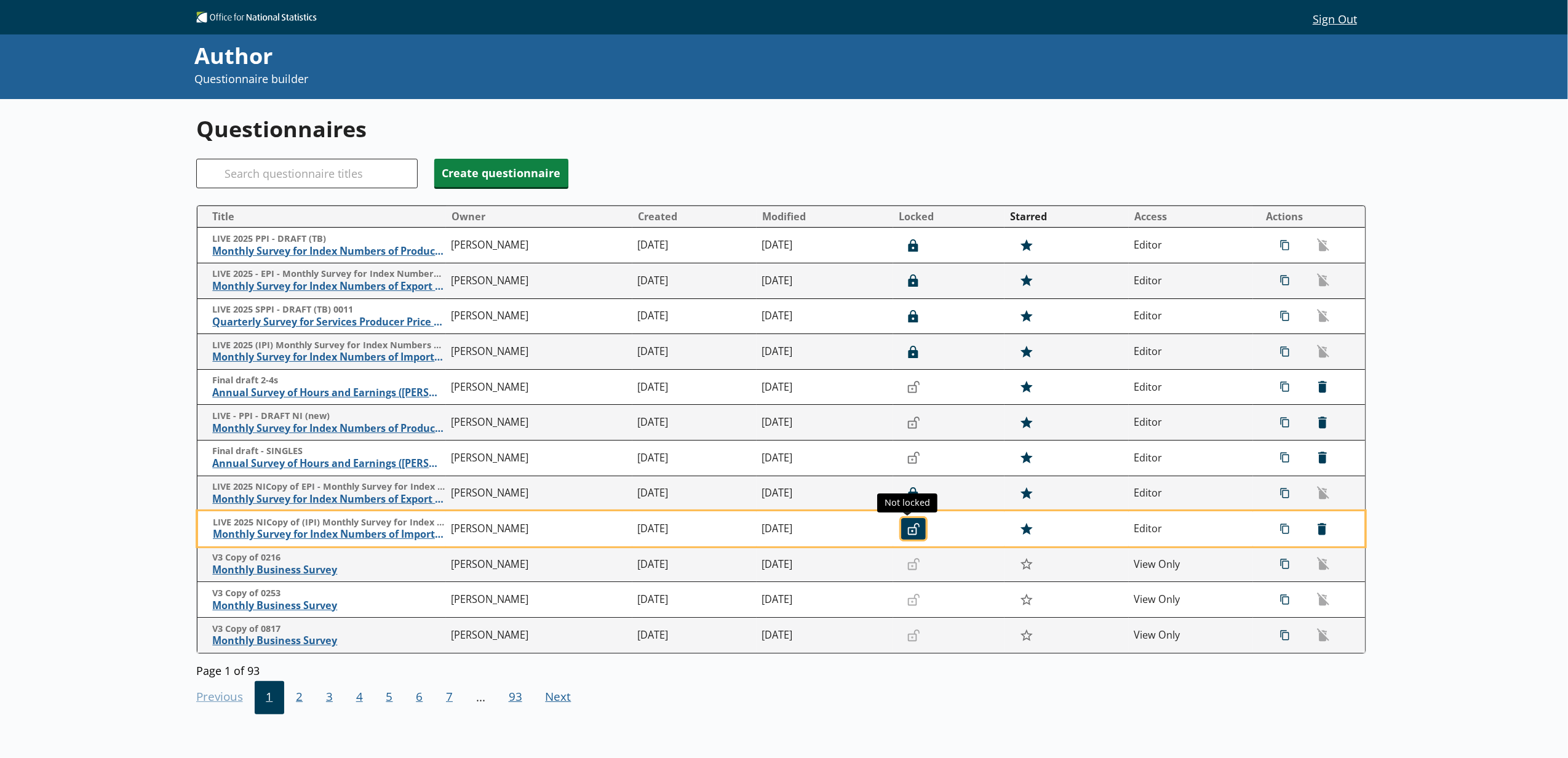
click at [907, 528] on icon "Unlocked" at bounding box center [913, 529] width 12 height 12
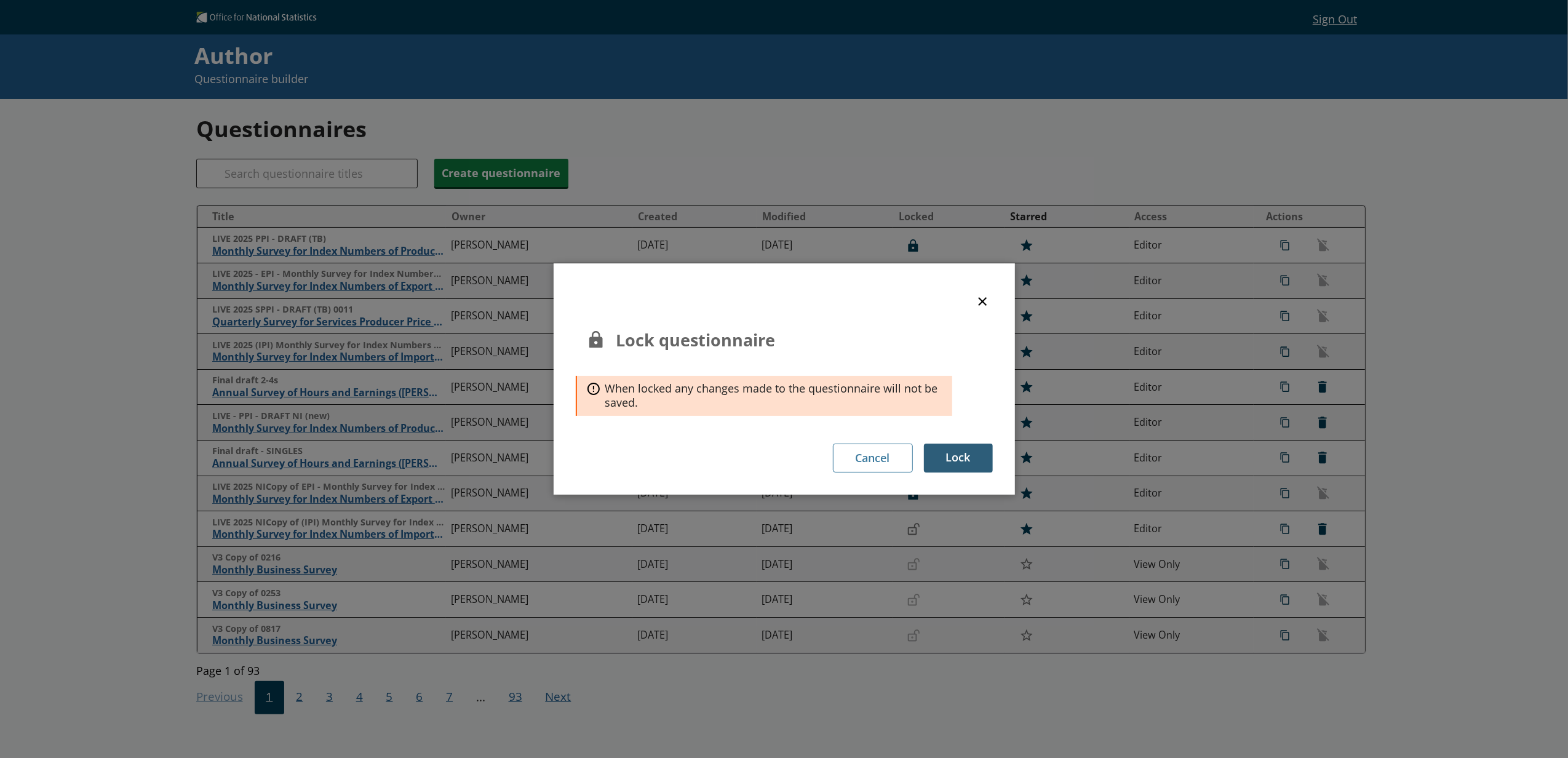
click at [944, 453] on button "Lock" at bounding box center [958, 458] width 69 height 29
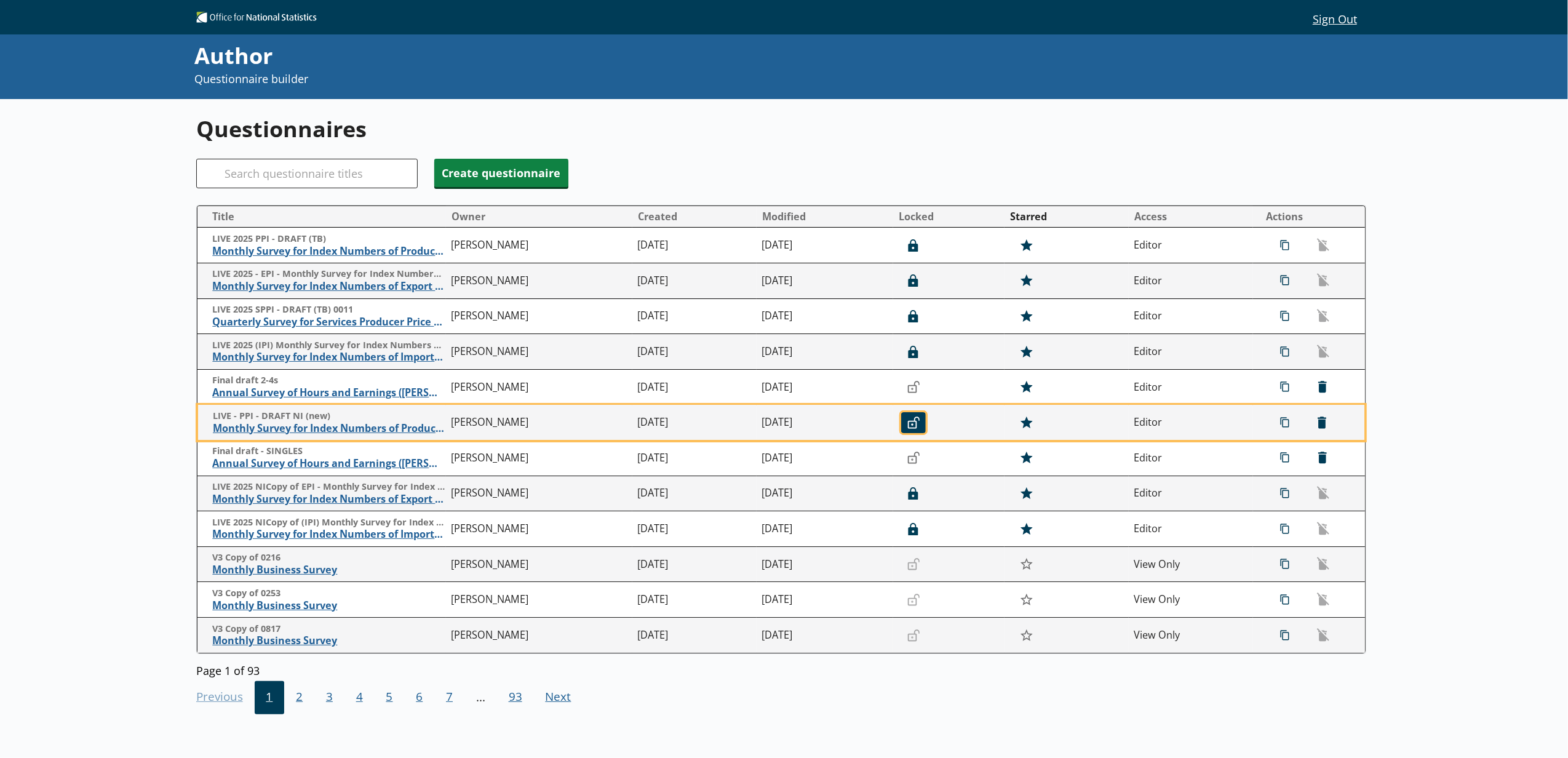
click at [908, 426] on icon "Unlocked" at bounding box center [913, 422] width 12 height 12
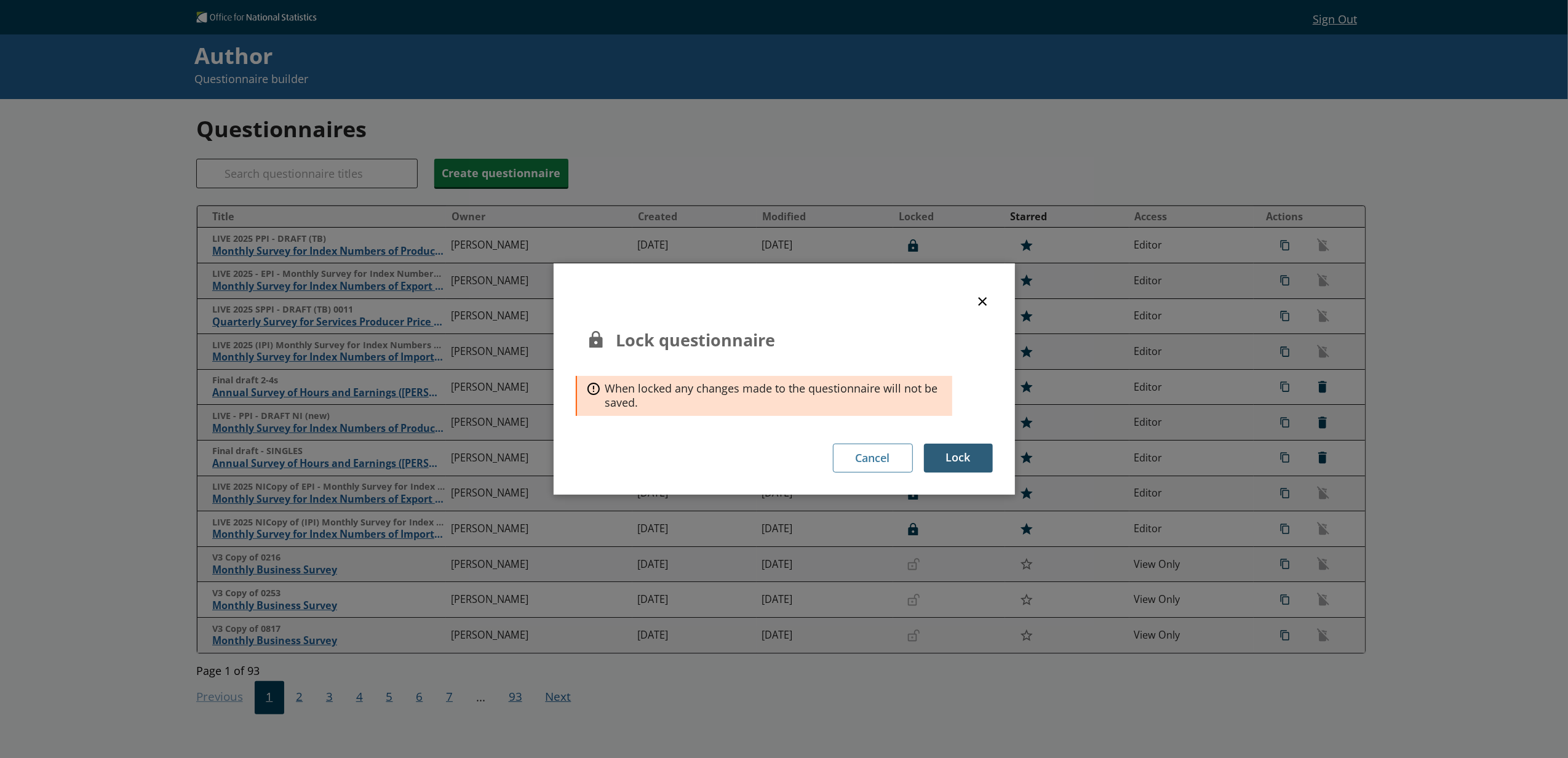
click at [945, 445] on button "Lock" at bounding box center [958, 458] width 69 height 29
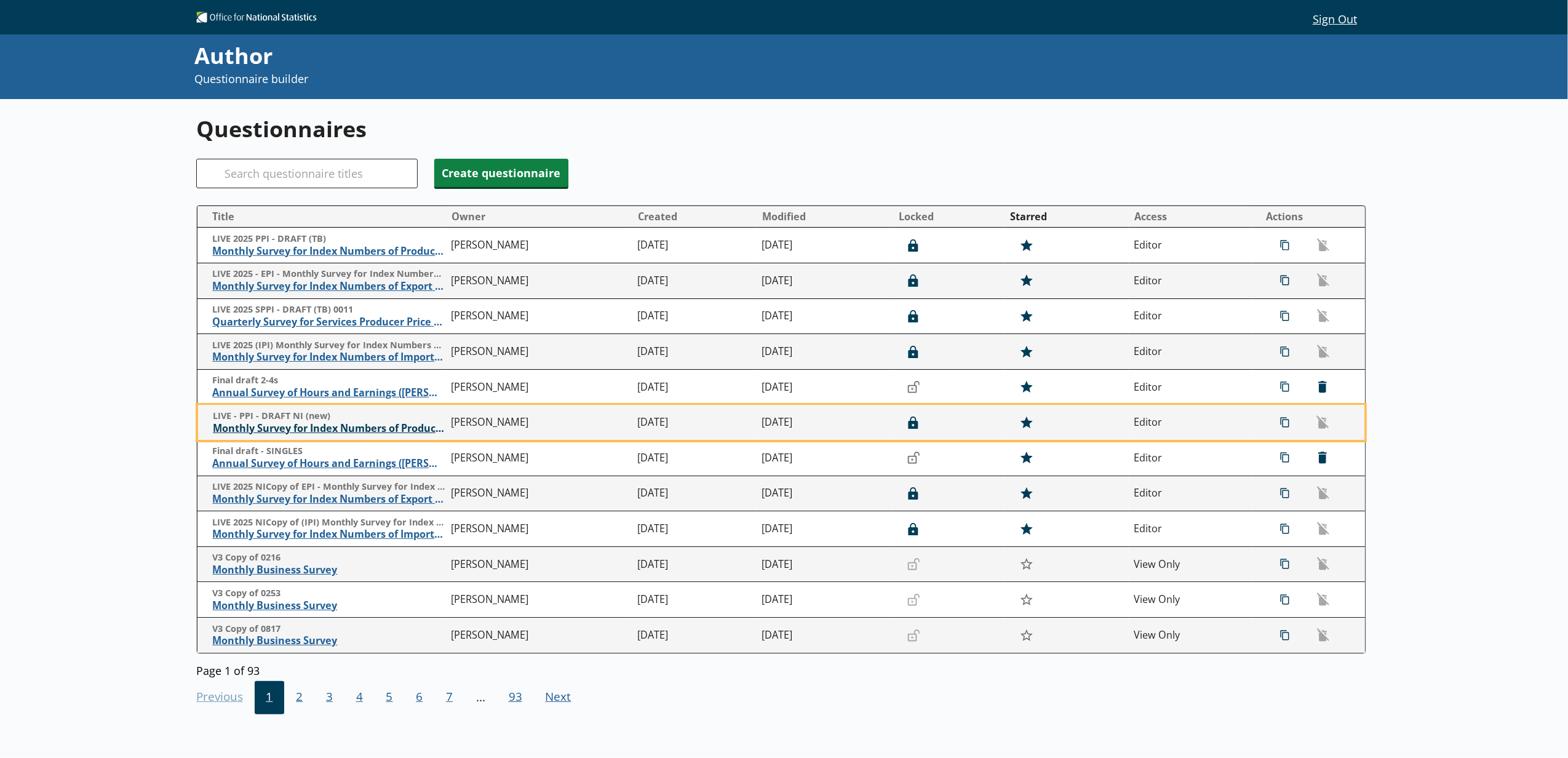
click at [331, 428] on span "Monthly Survey for Index Numbers of Producer Prices - Price Quotation Return" at bounding box center [329, 429] width 233 height 13
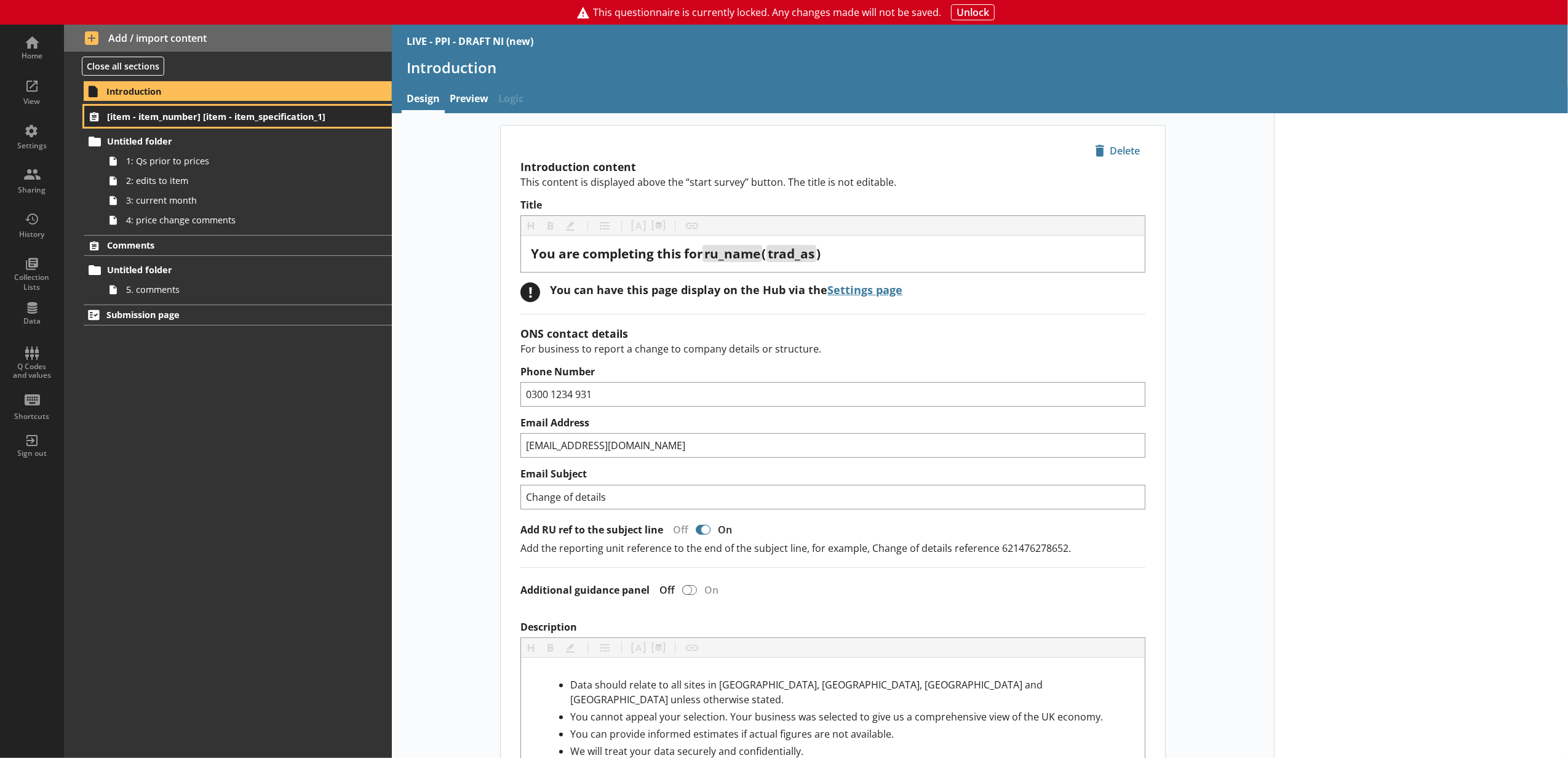
click at [189, 117] on span "[item - item_number] [item - item_specification_1]" at bounding box center [219, 116] width 224 height 12
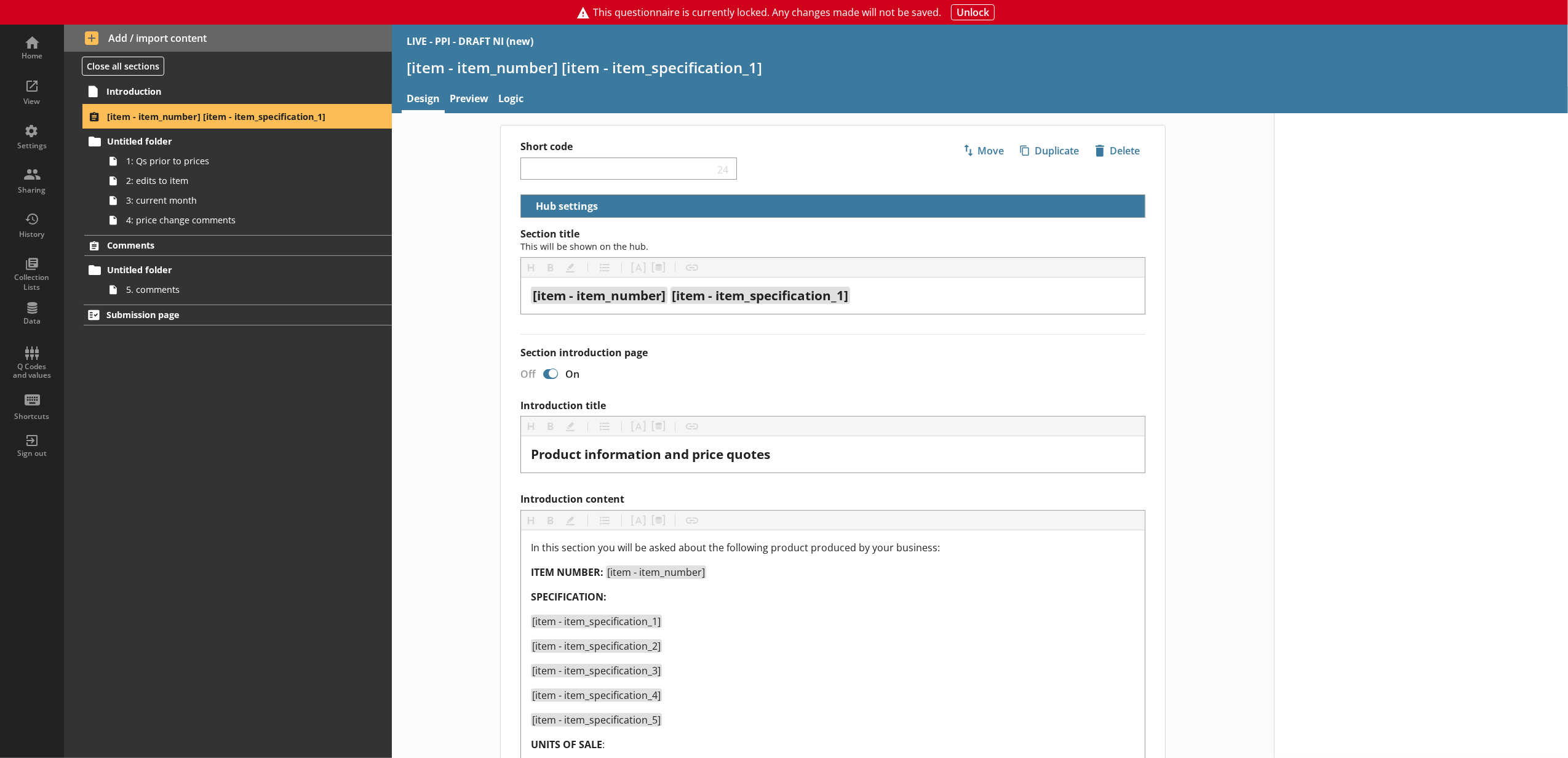
select select "02ecf61e-3677-4d84-ac52-089bb584d160"
click at [12, 37] on div "Home" at bounding box center [32, 47] width 43 height 43
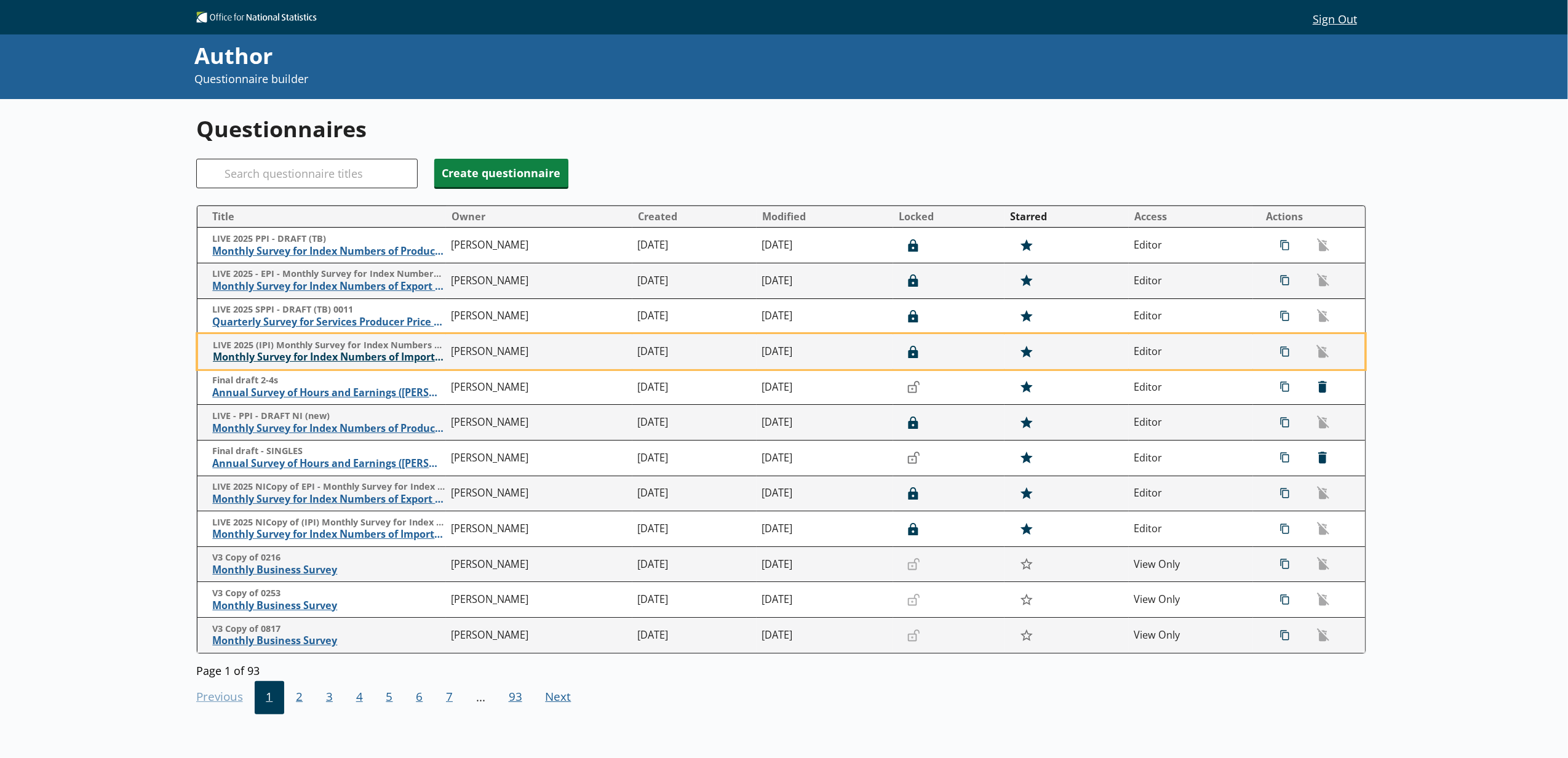
click at [257, 362] on span "Monthly Survey for Index Numbers of Import Prices - Price Quotation Return" at bounding box center [329, 357] width 233 height 13
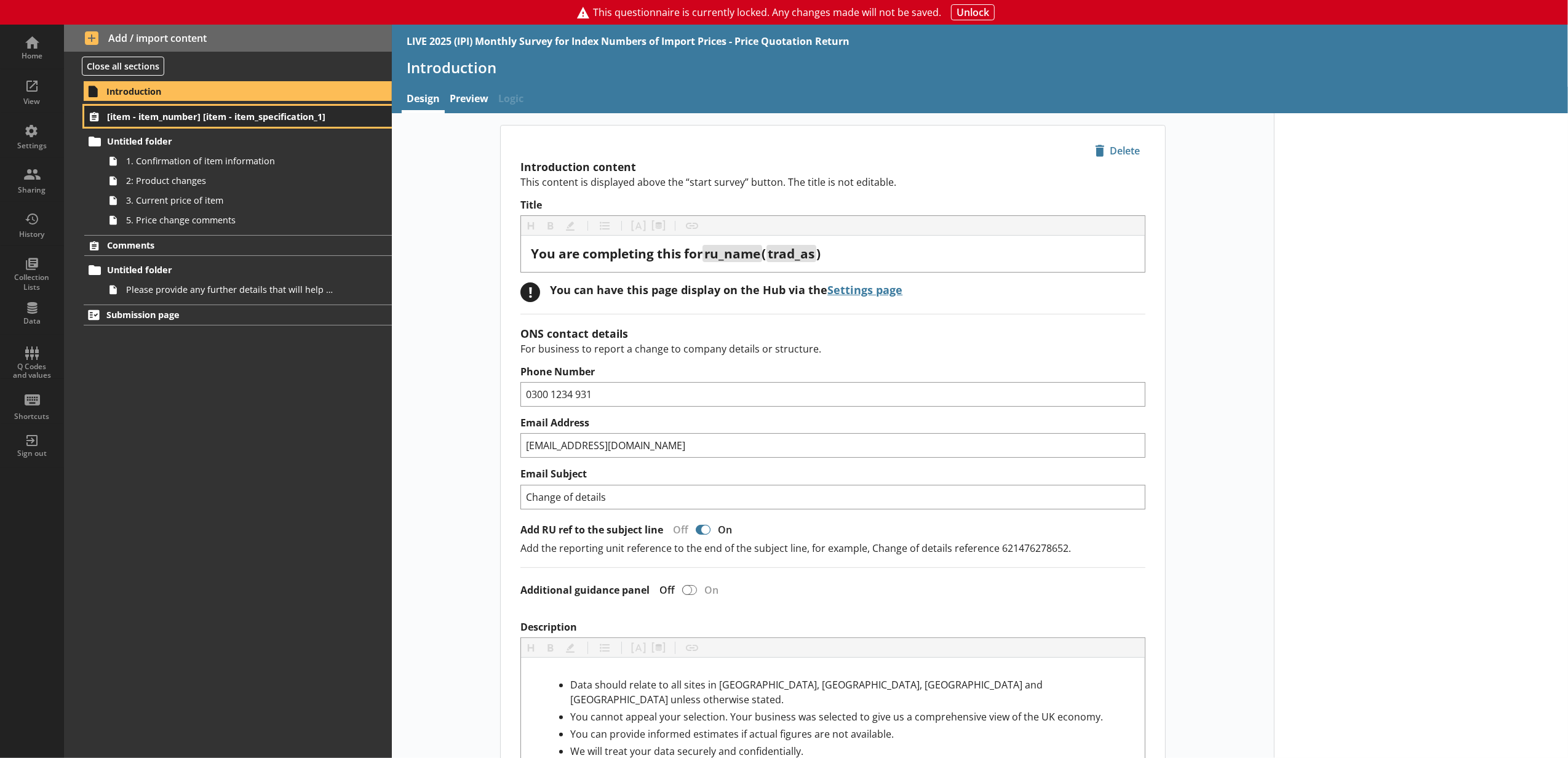
click at [193, 118] on span "[item - item_number] [item - item_specification_1]" at bounding box center [219, 116] width 224 height 12
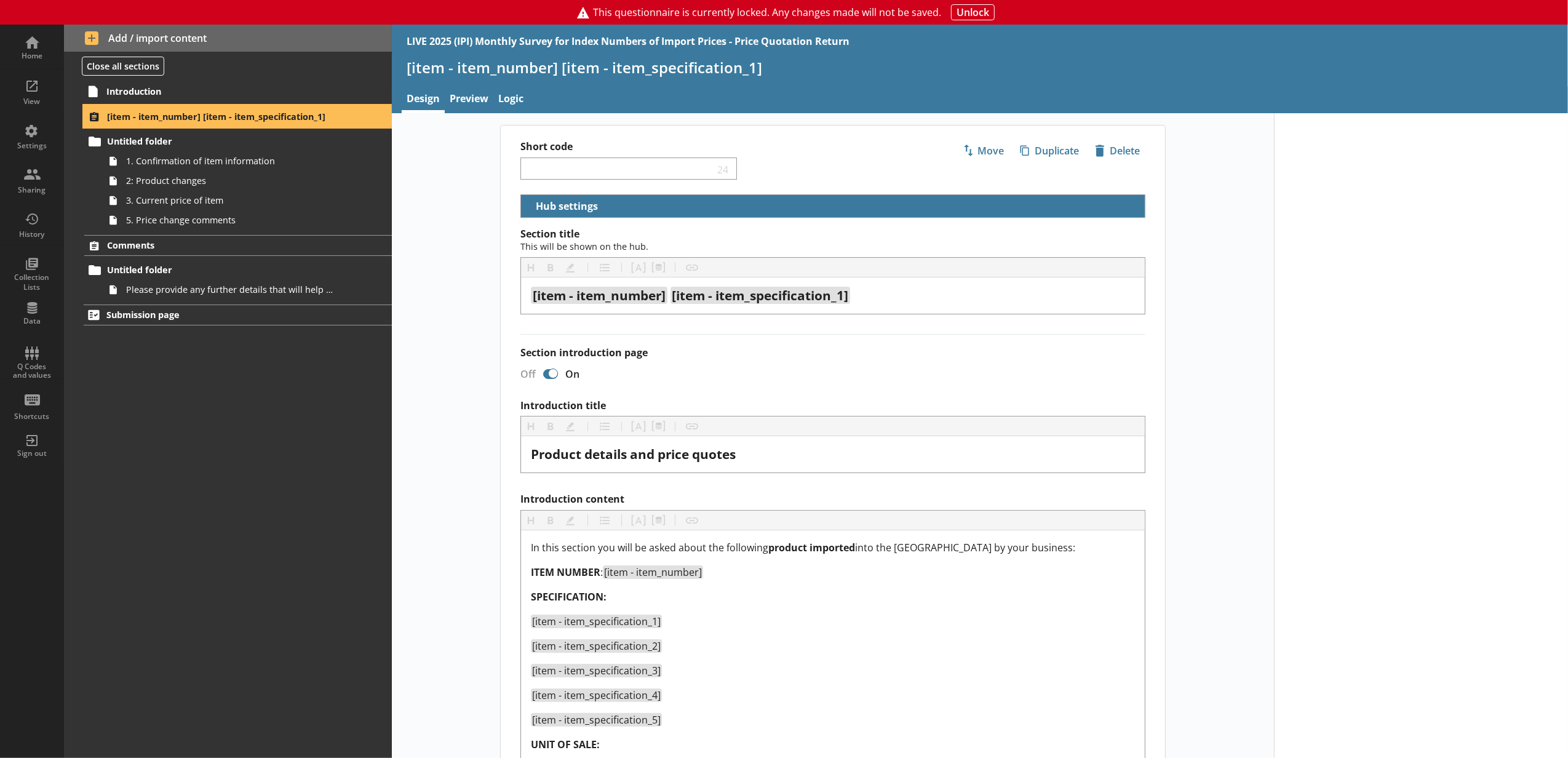
select select "18c8d37d-0af8-4842-925b-360f30585748"
click at [22, 50] on div "Home" at bounding box center [32, 47] width 43 height 43
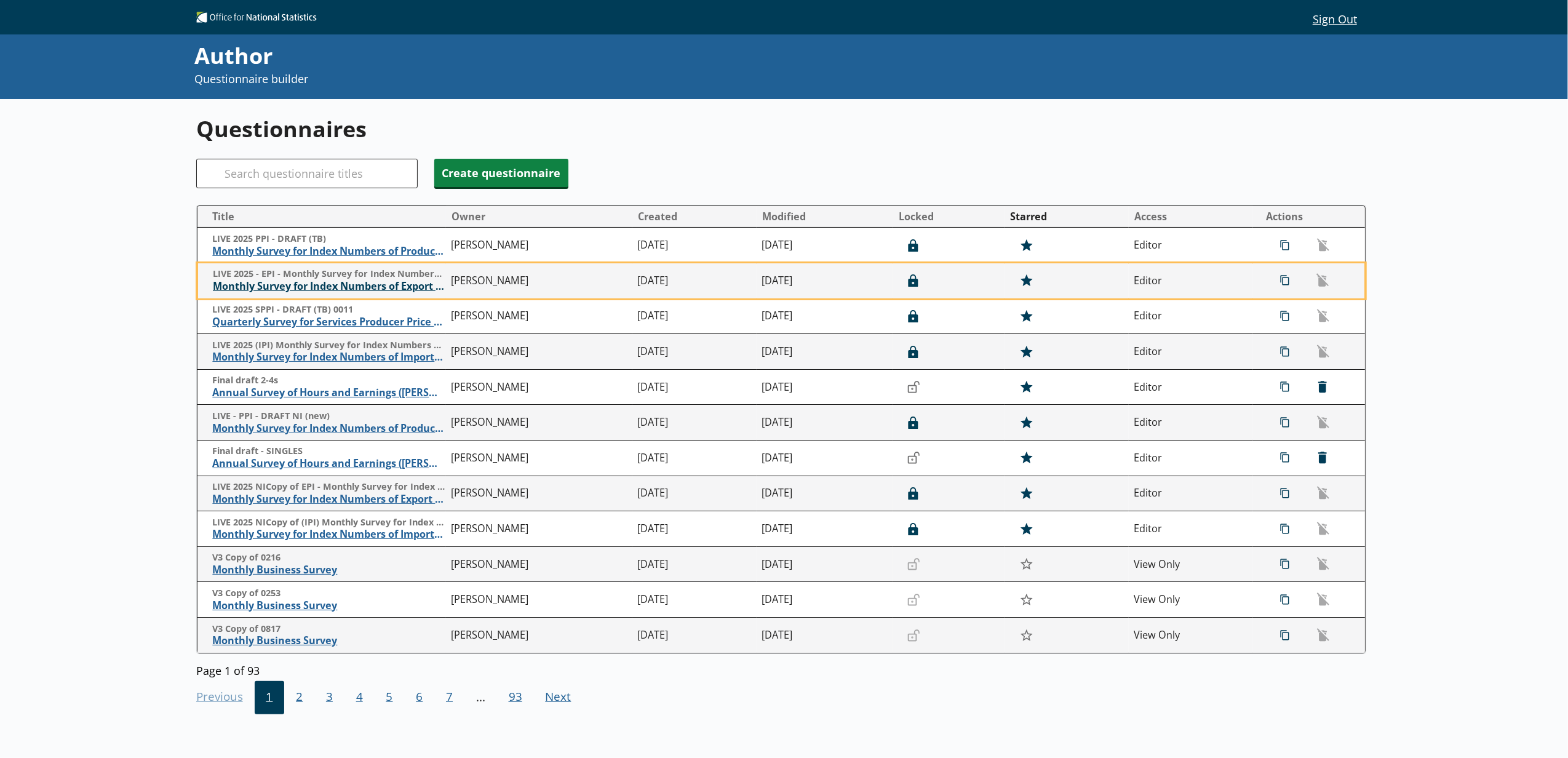
click at [257, 289] on span "Monthly Survey for Index Numbers of Export Prices - Price Quotation Return" at bounding box center [329, 287] width 233 height 13
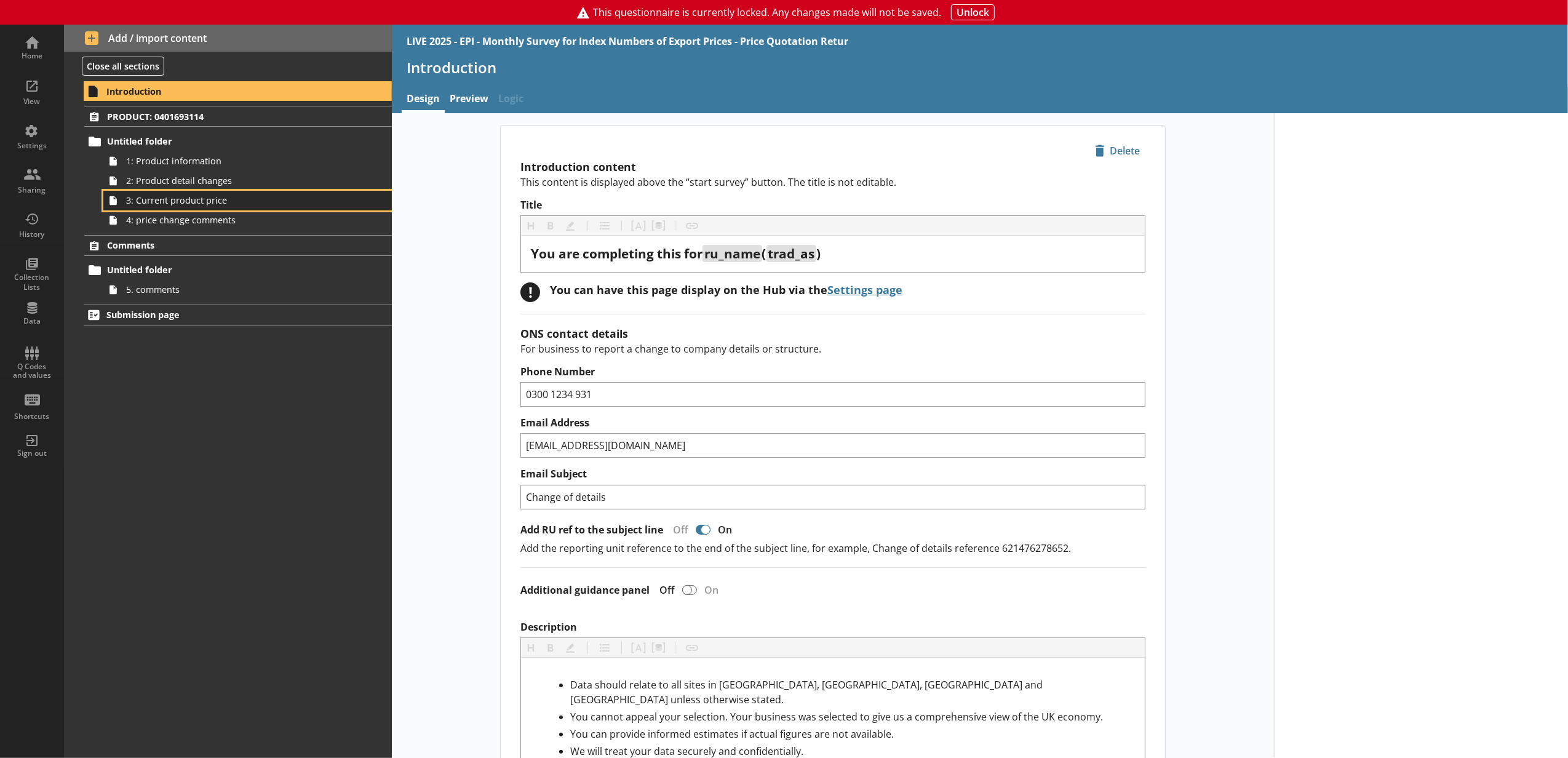
click at [224, 205] on span "3: Current product price" at bounding box center [231, 200] width 209 height 12
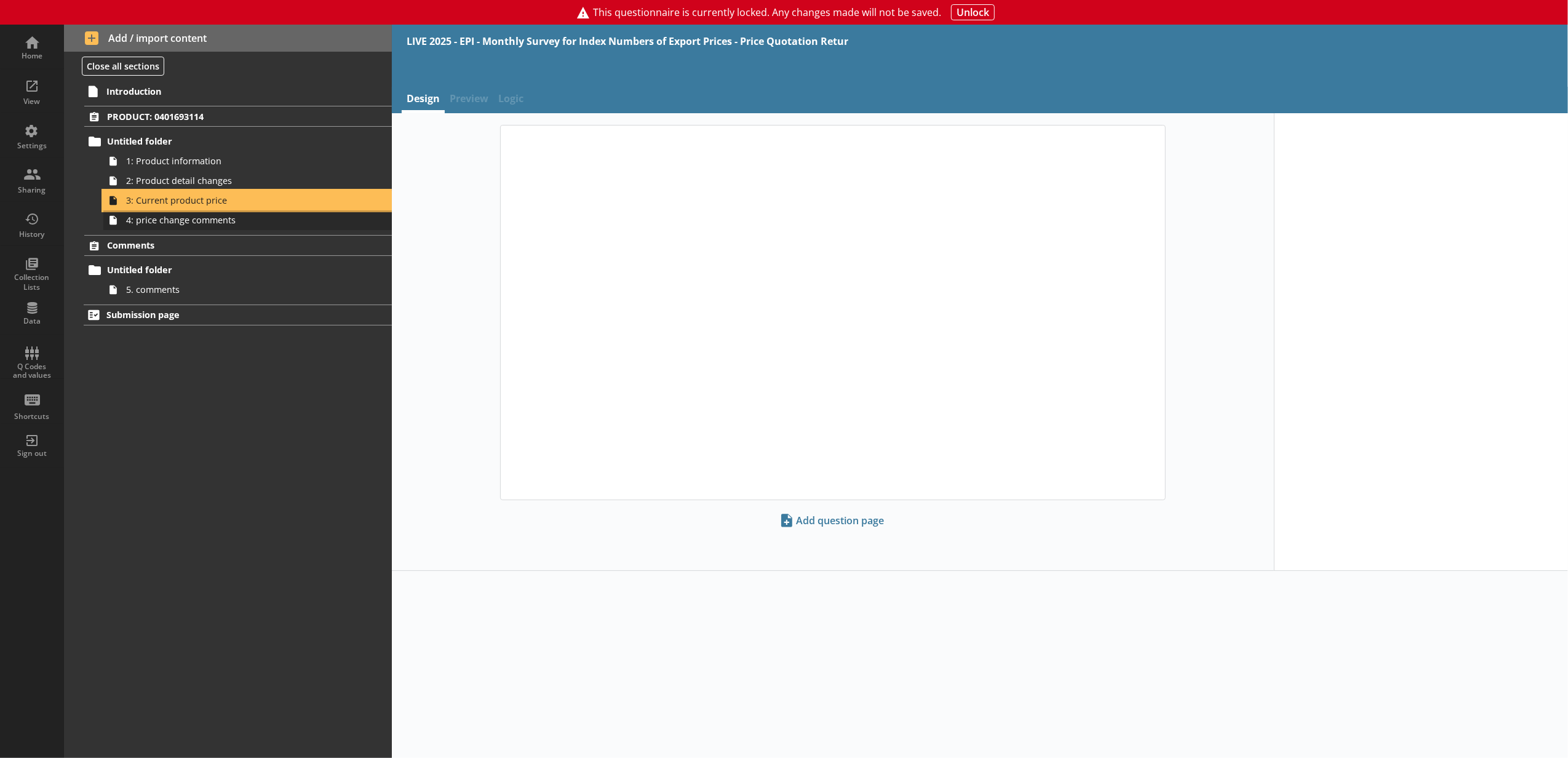
type textarea "x"
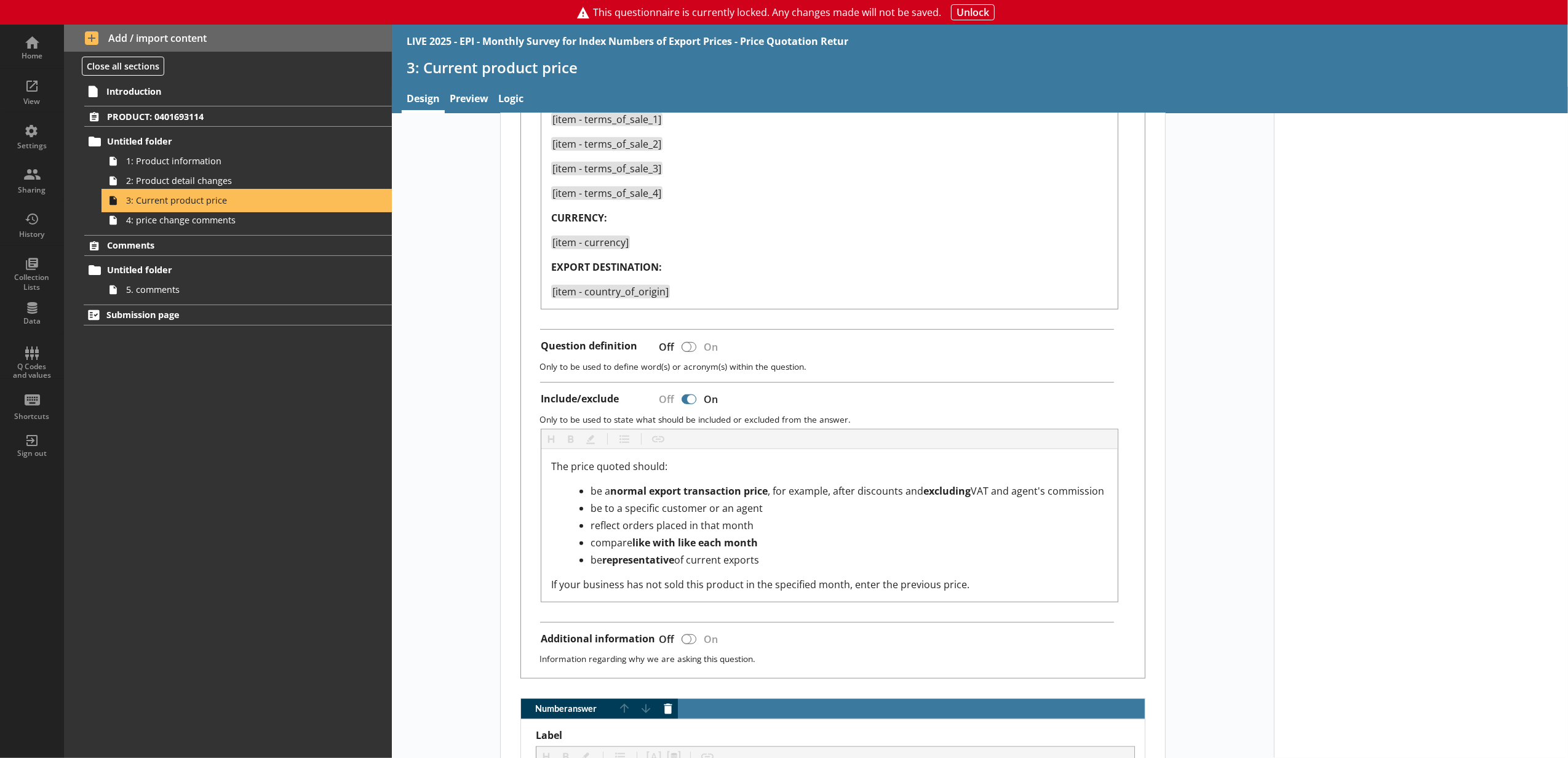
scroll to position [273, 0]
